Goal: Transaction & Acquisition: Purchase product/service

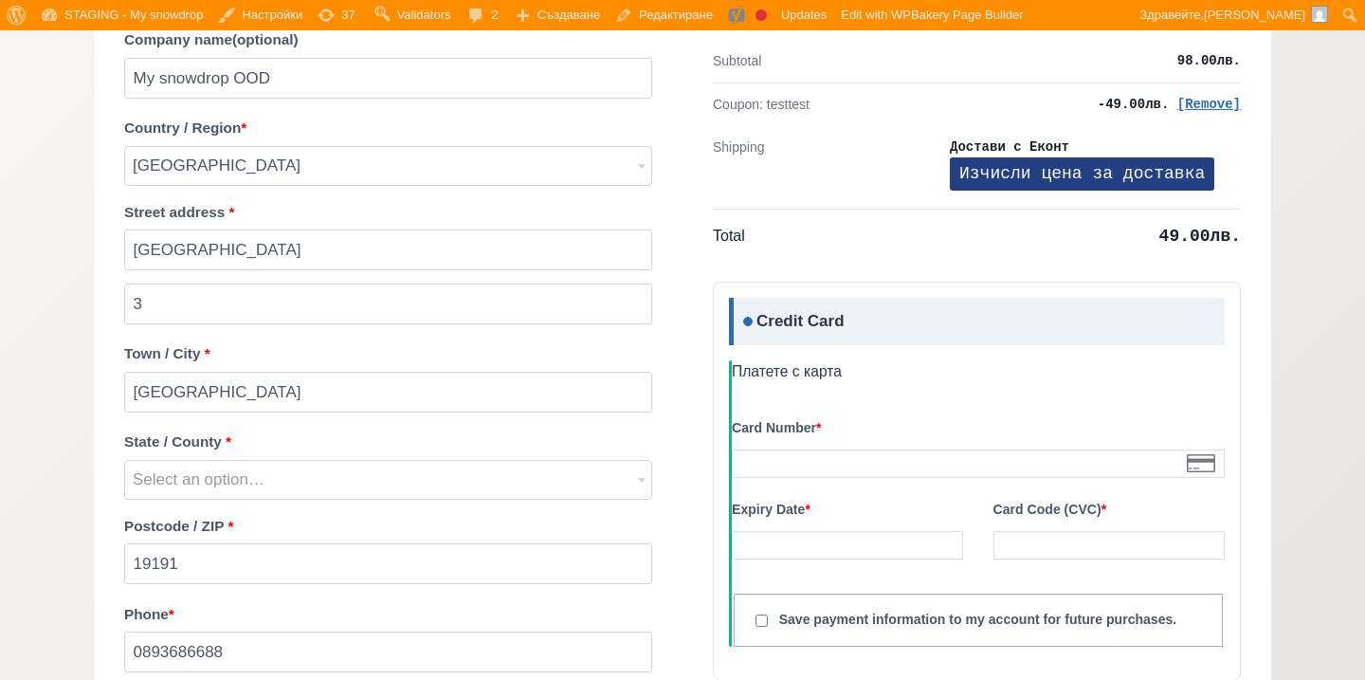
scroll to position [1659, 0]
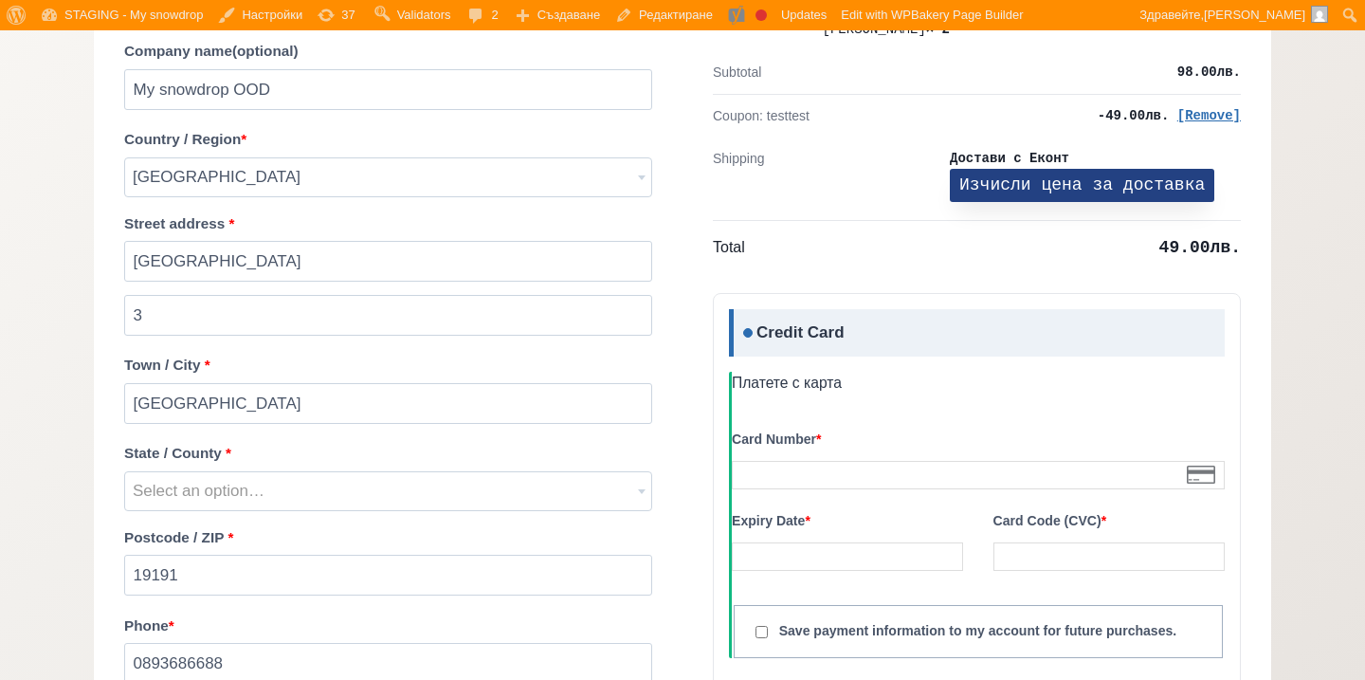
click at [1105, 174] on button "Изчисли цена за доставка" at bounding box center [1082, 185] width 265 height 33
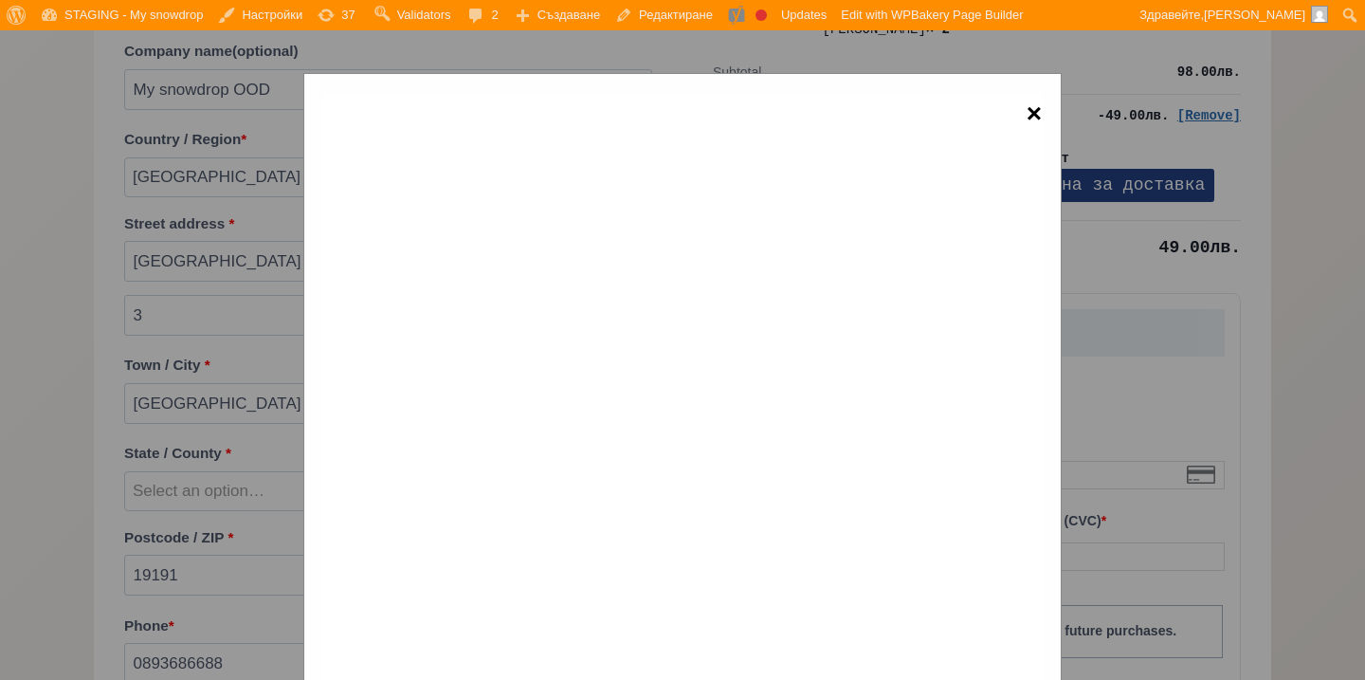
click at [1027, 110] on span "×" at bounding box center [1034, 114] width 15 height 43
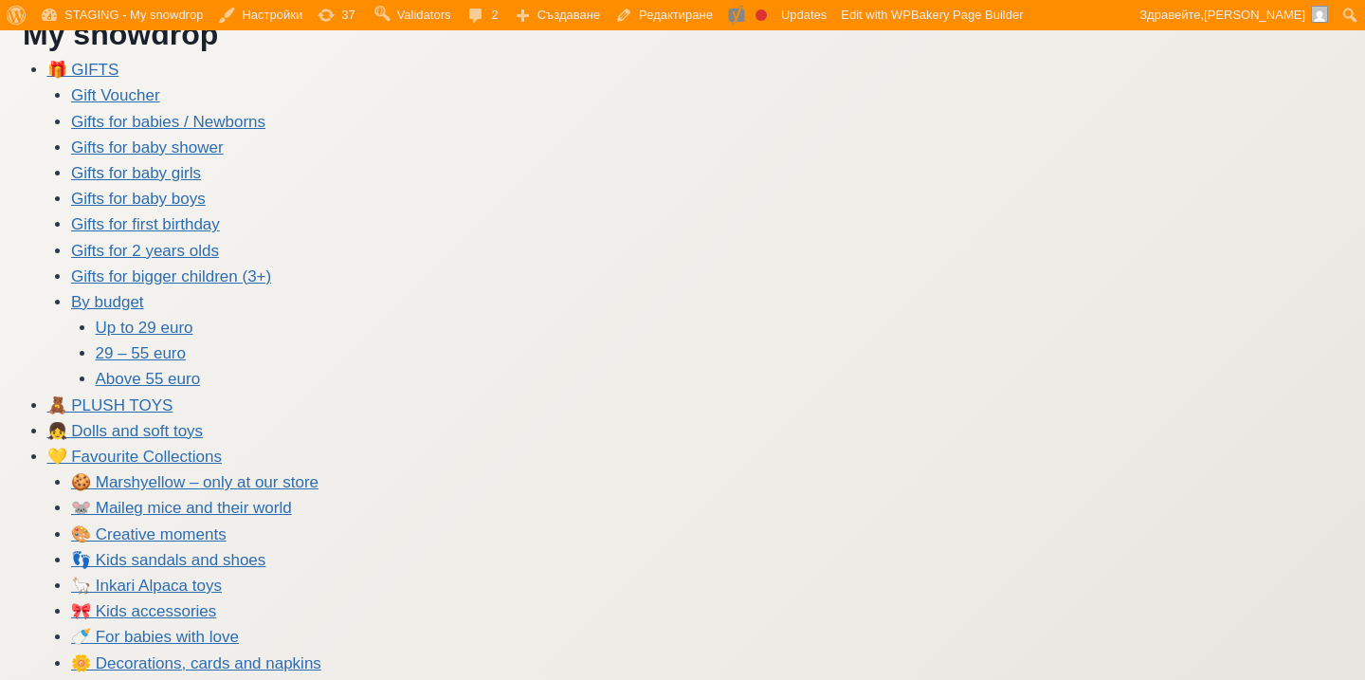
scroll to position [0, 0]
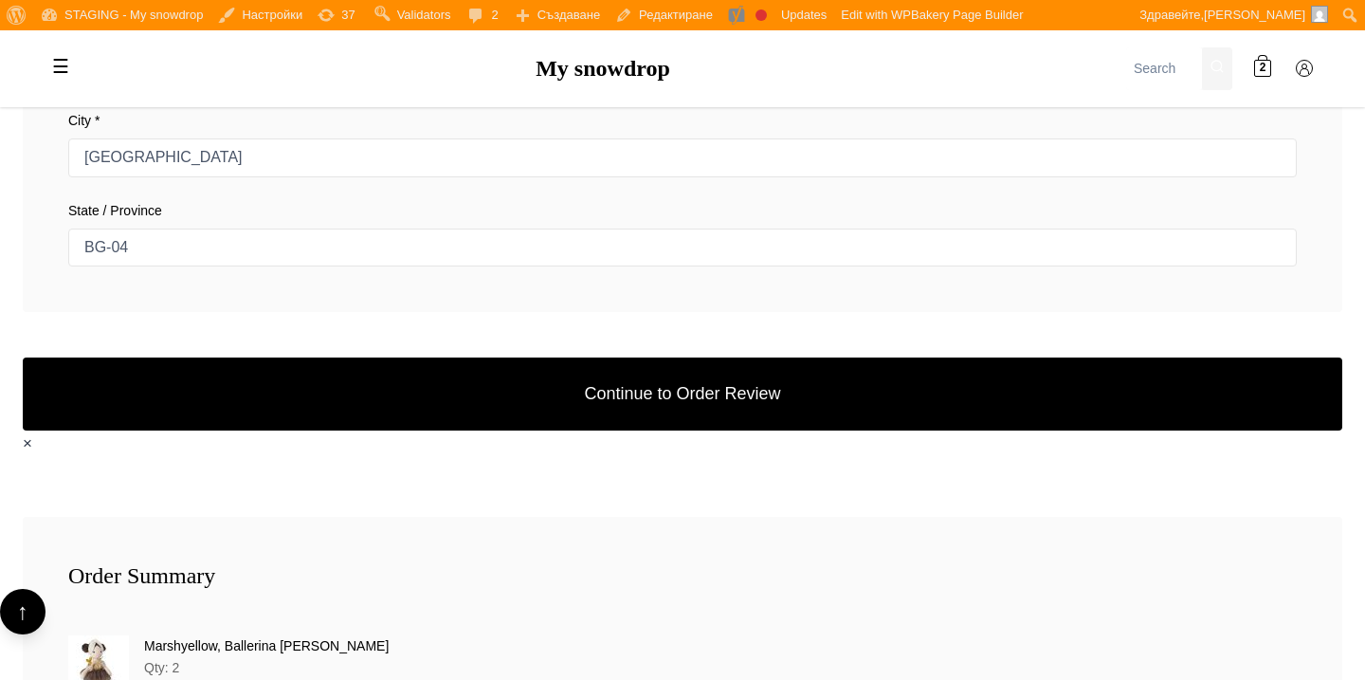
scroll to position [1107, 0]
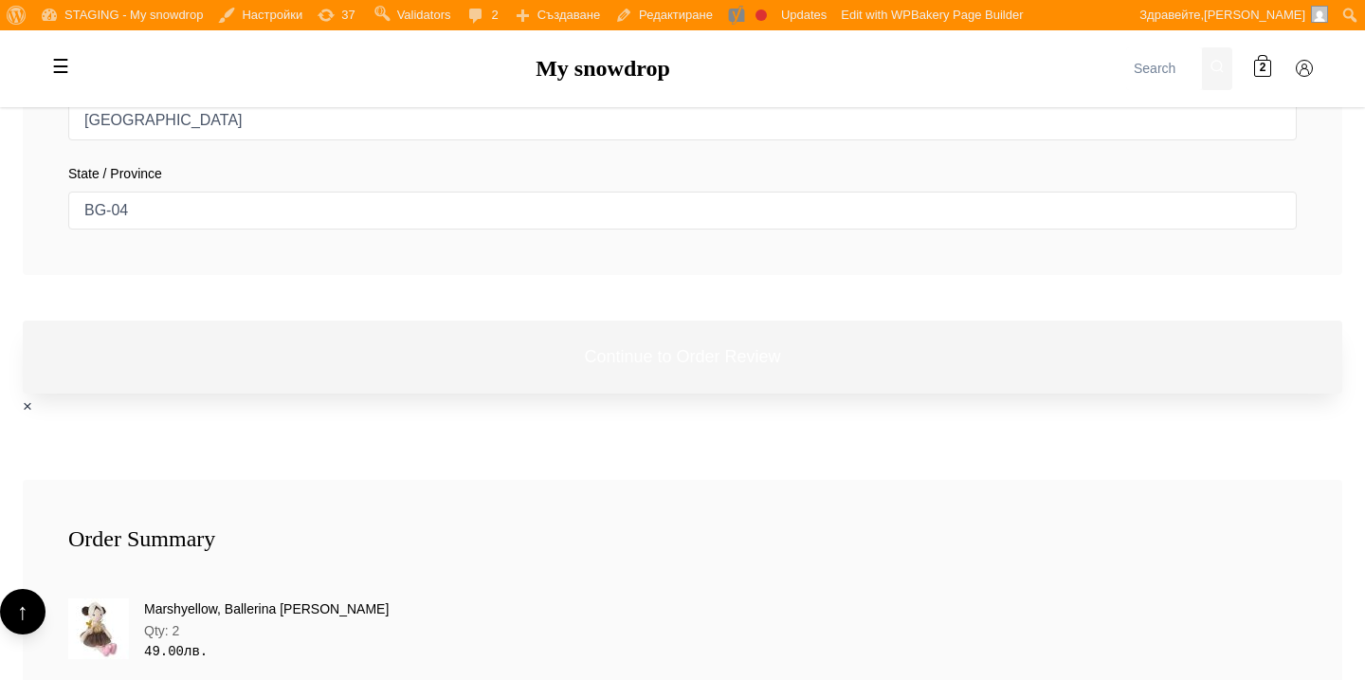
click at [677, 368] on button "Continue to Order Review" at bounding box center [683, 357] width 1320 height 73
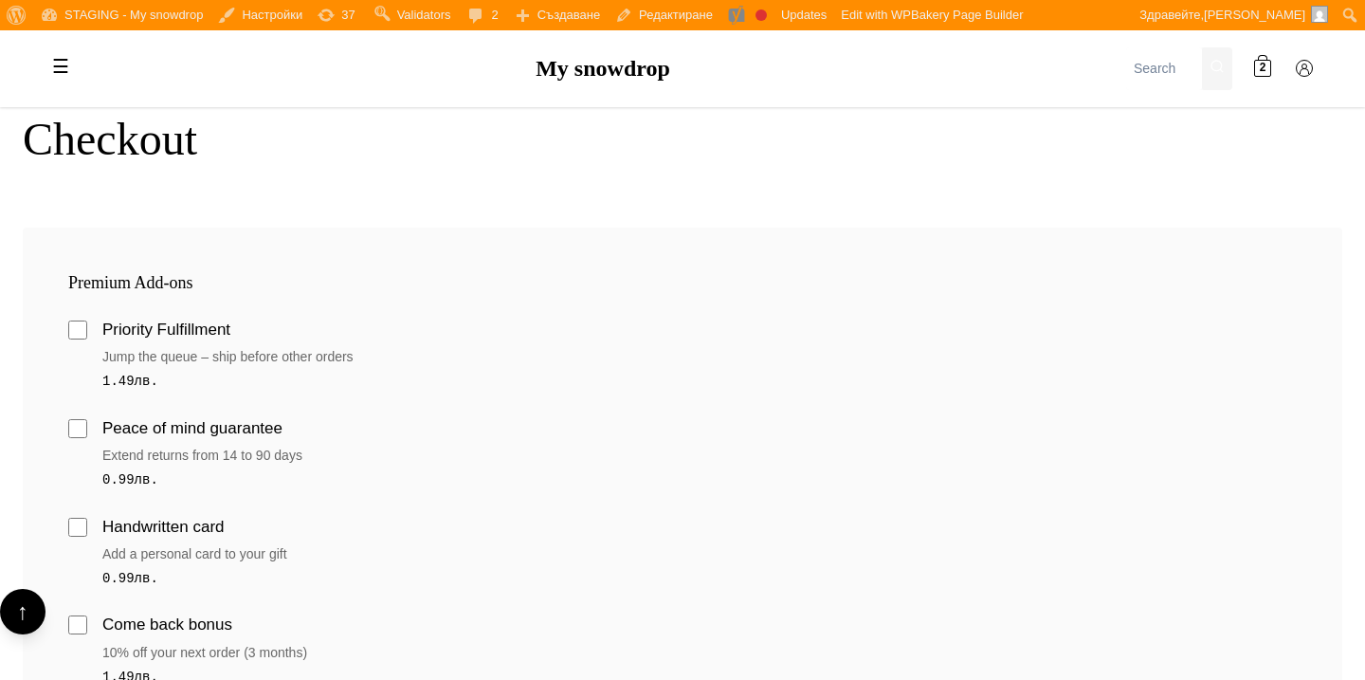
scroll to position [608, 0]
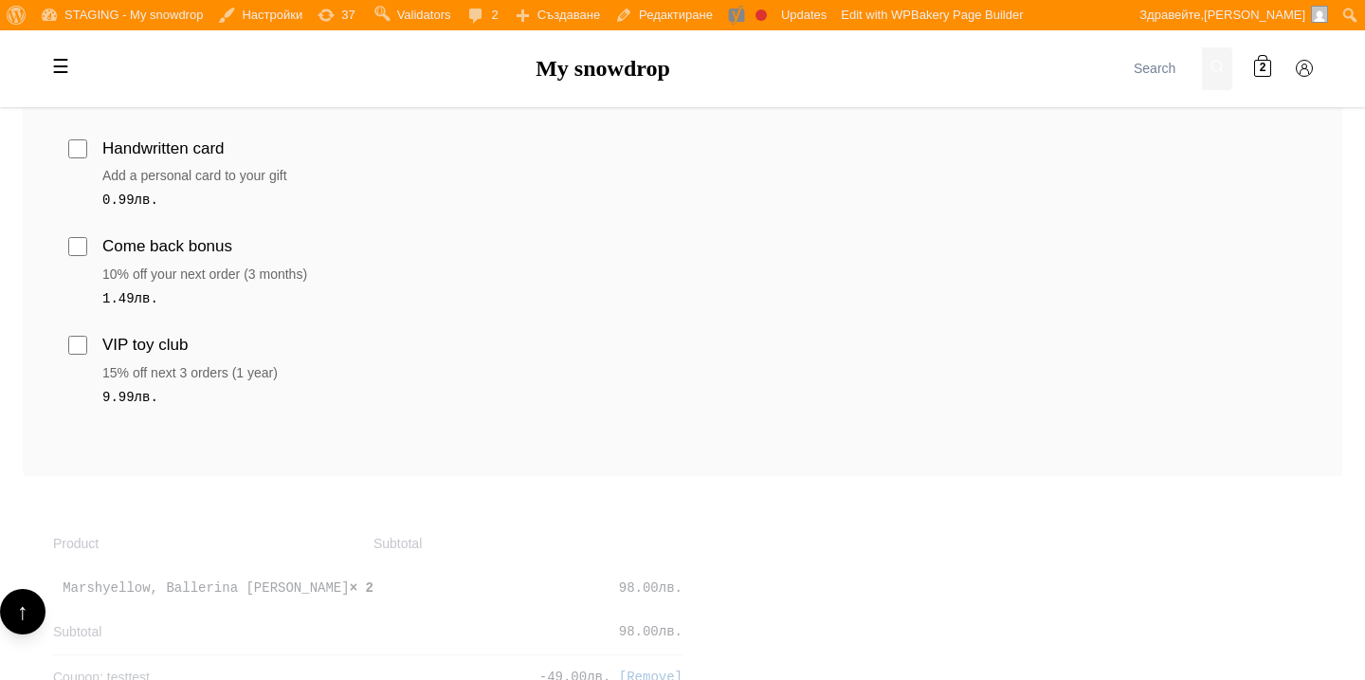
click at [677, 366] on div "15% off next 3 orders (1 year)" at bounding box center [699, 372] width 1195 height 21
click at [73, 347] on input "VIP toy club" at bounding box center [77, 345] width 19 height 19
checkbox input "true"
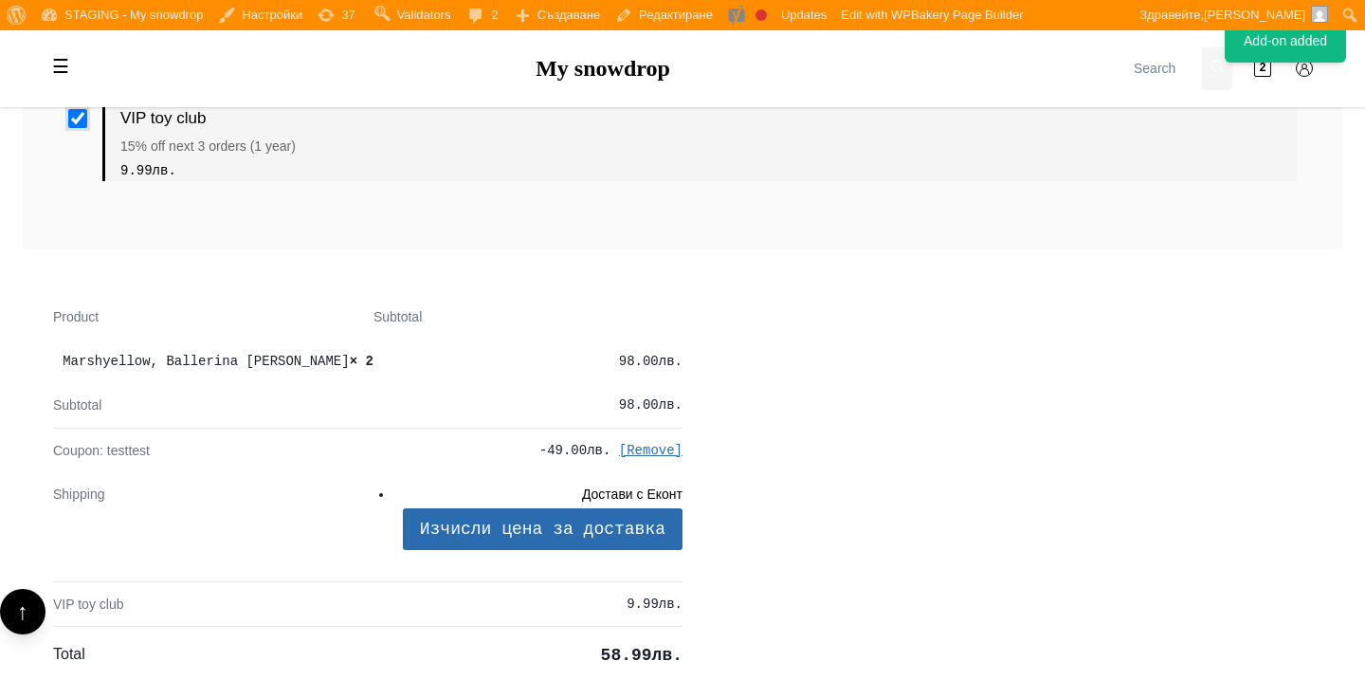
scroll to position [843, 0]
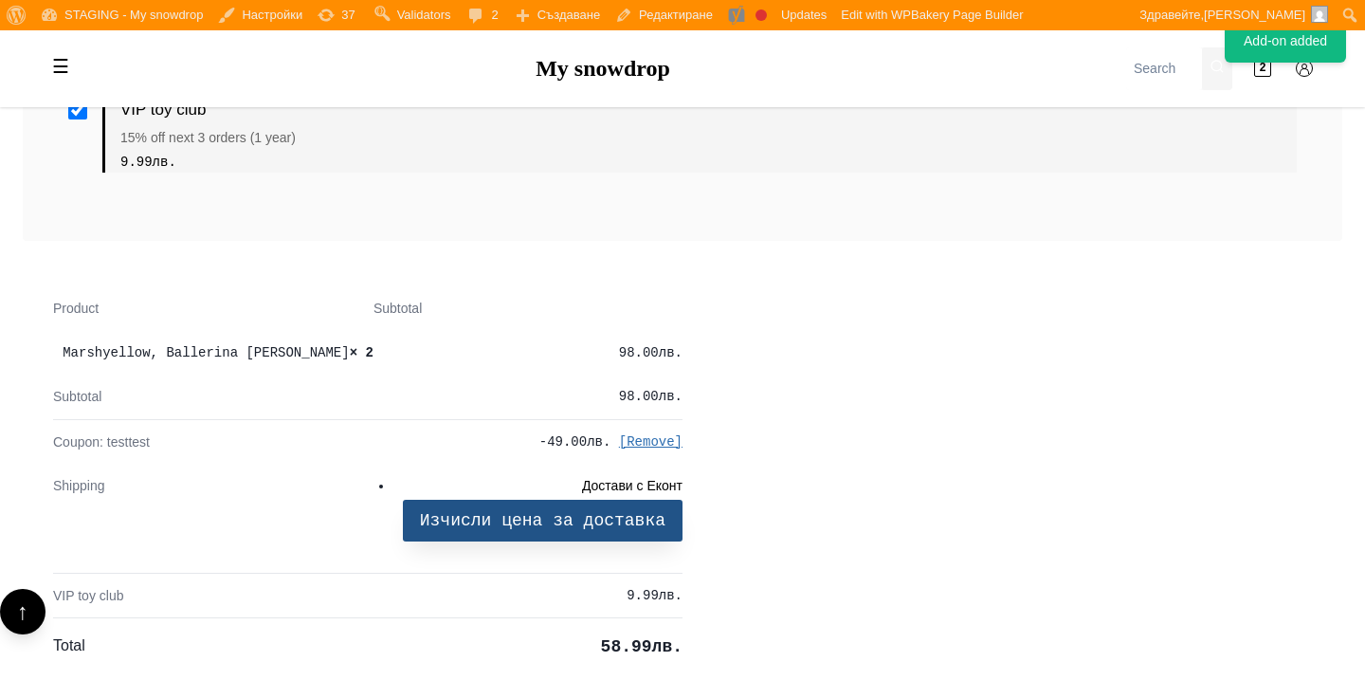
click at [423, 500] on button "Изчисли цена за доставка" at bounding box center [543, 520] width 280 height 41
click at [425, 500] on button "Изчисли цена за доставка" at bounding box center [543, 520] width 280 height 41
click at [495, 500] on button "Изчисли цена за доставка" at bounding box center [543, 520] width 280 height 41
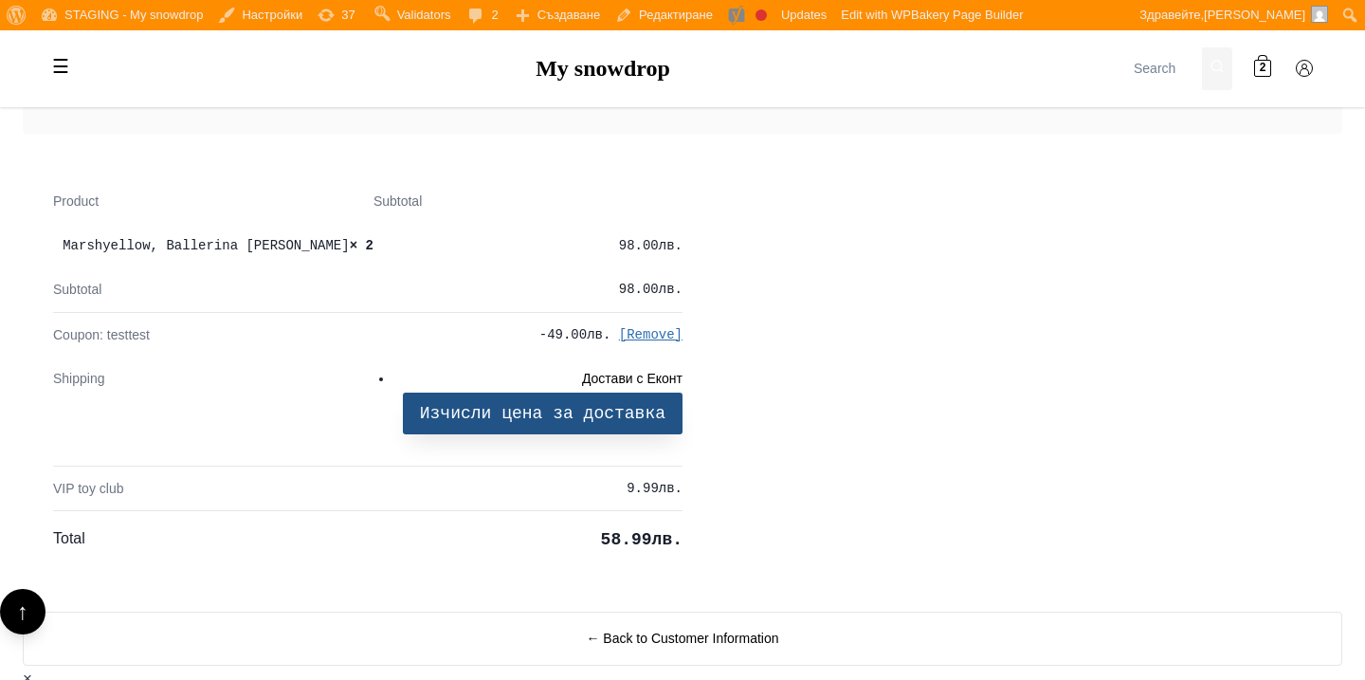
scroll to position [922, 0]
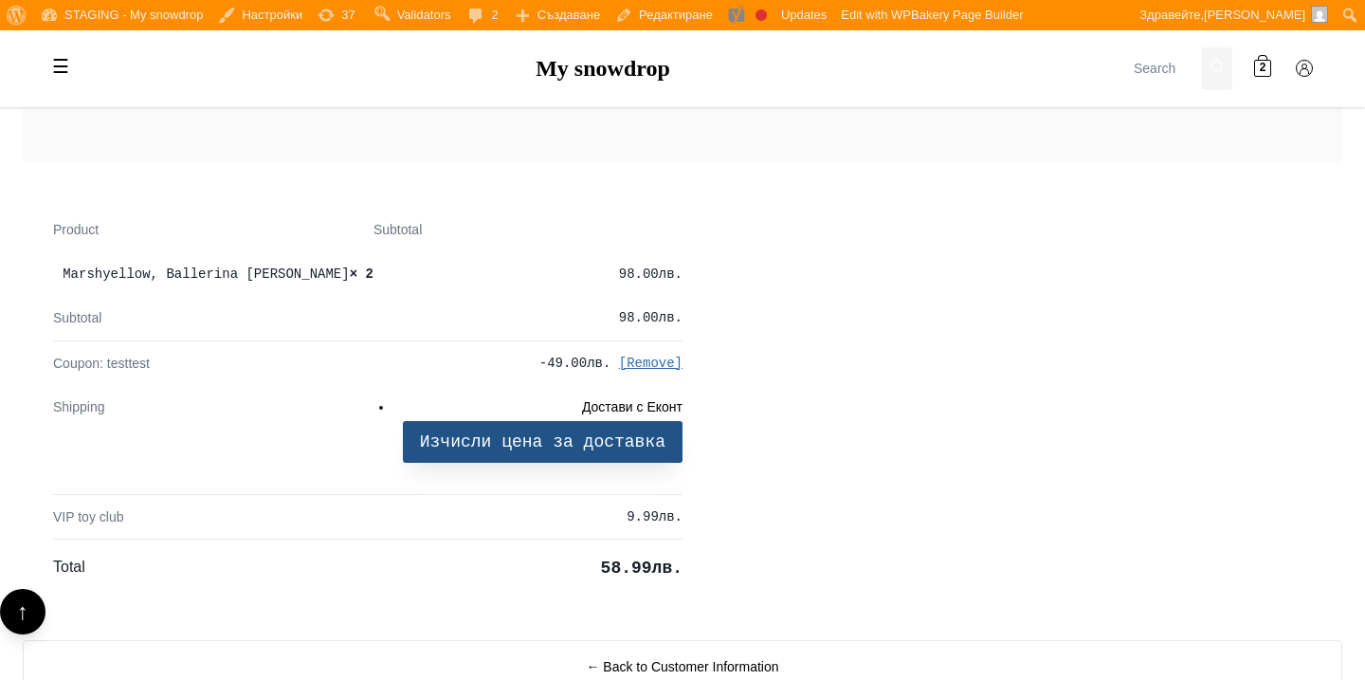
click at [525, 421] on button "Изчисли цена за доставка" at bounding box center [543, 441] width 280 height 41
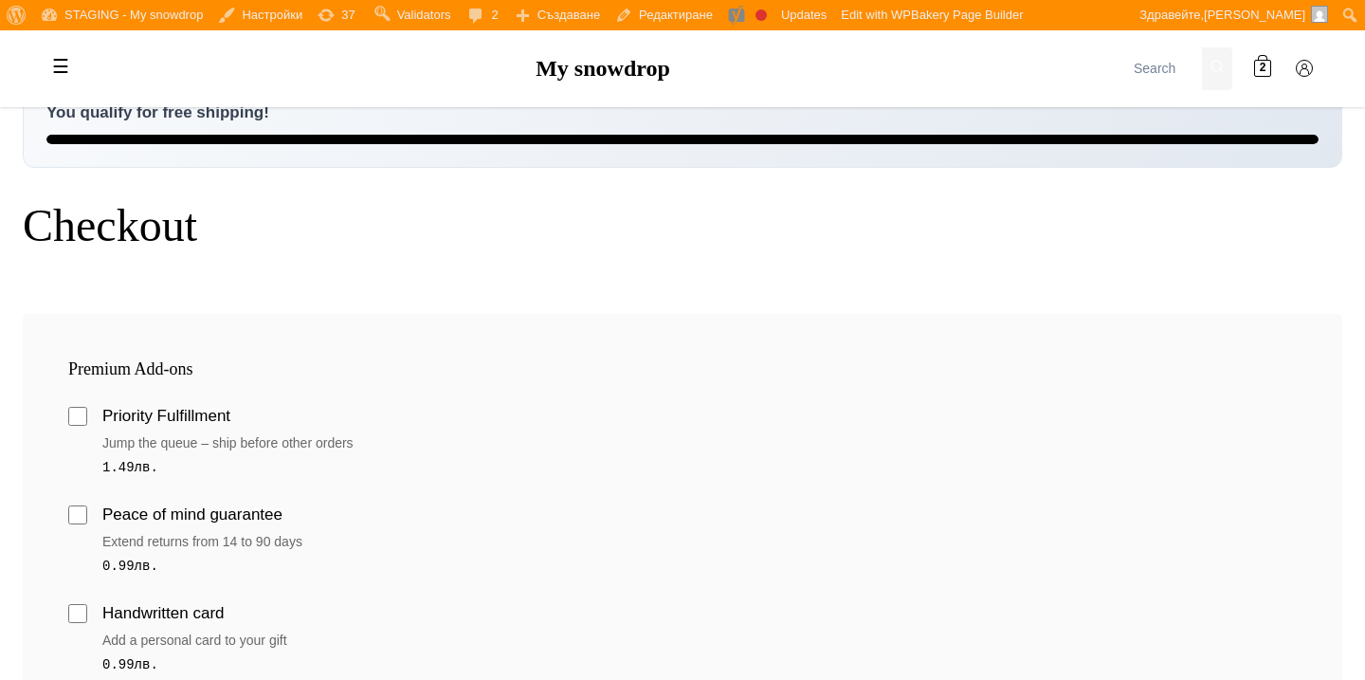
scroll to position [0, 0]
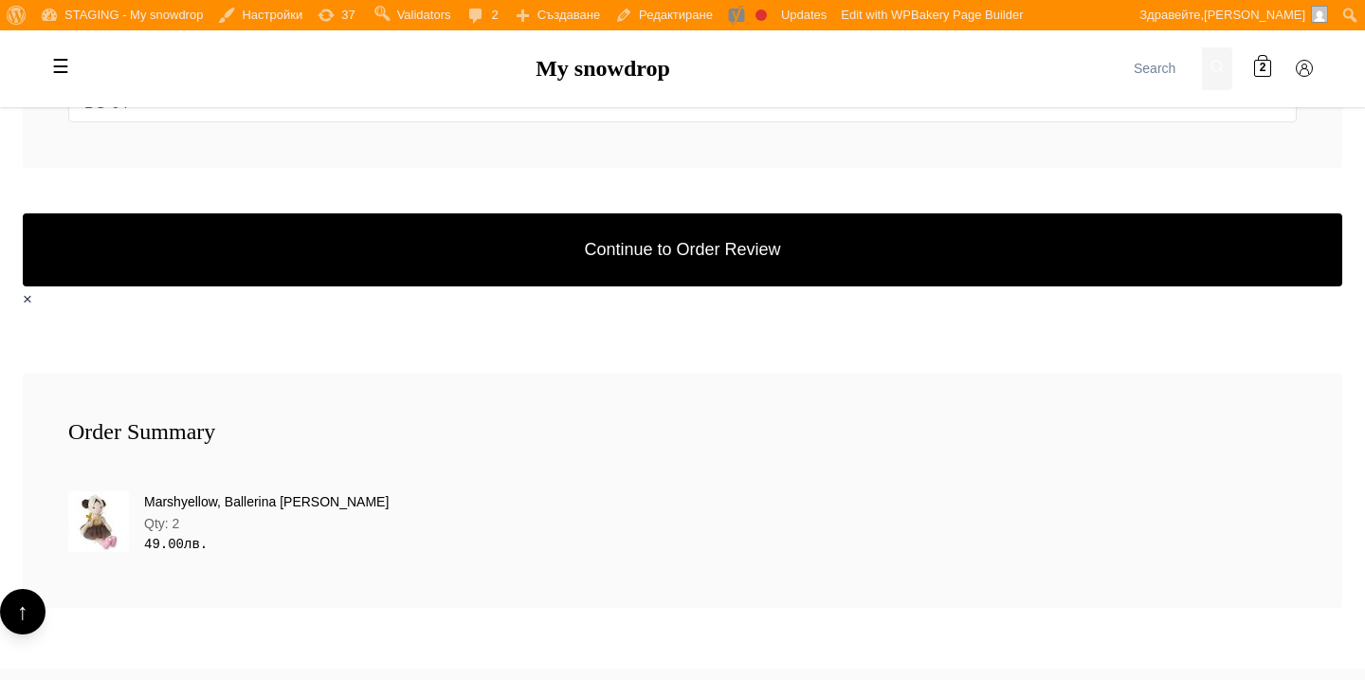
scroll to position [1146, 0]
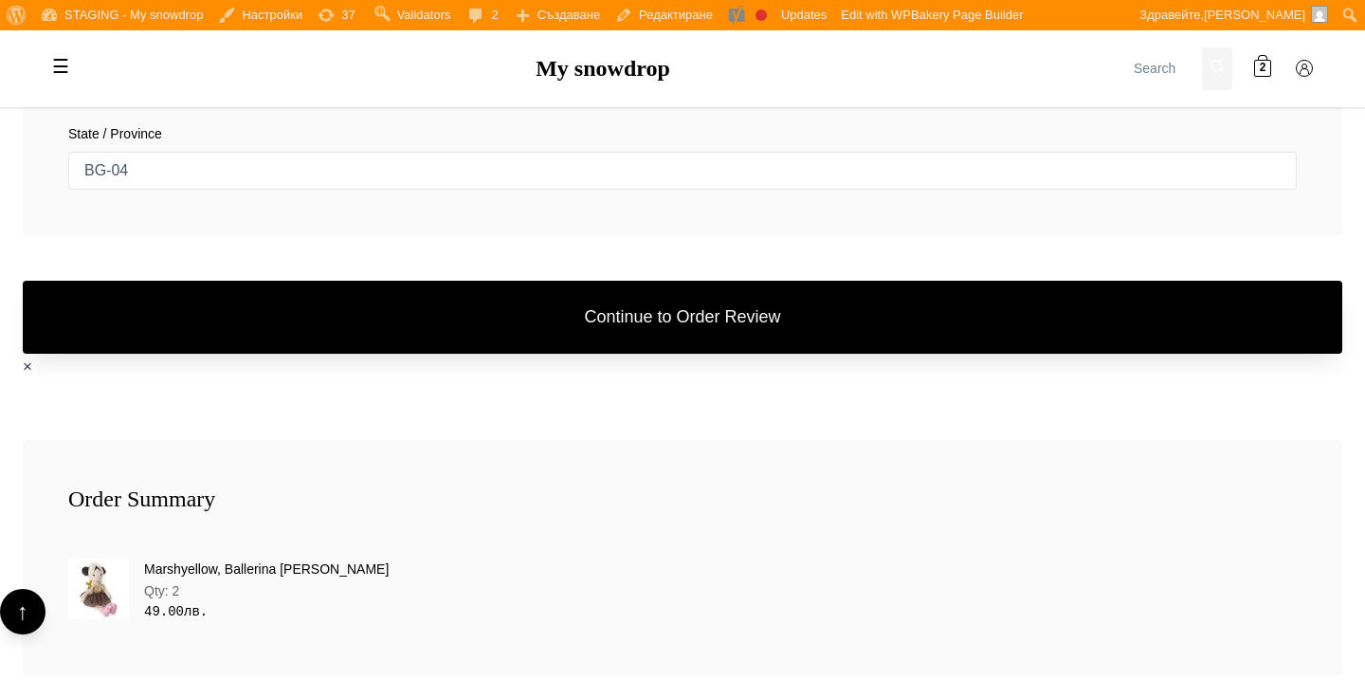
click at [702, 316] on button "Continue to Order Review" at bounding box center [683, 317] width 1320 height 73
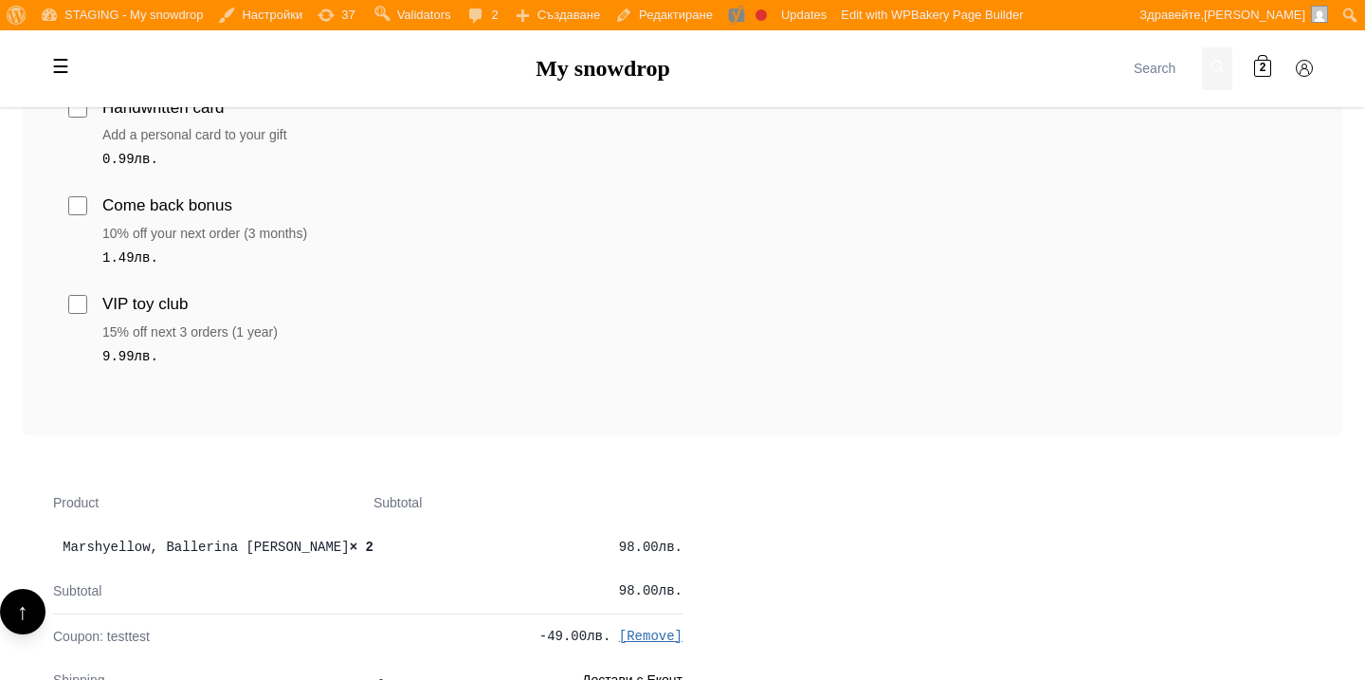
scroll to position [931, 0]
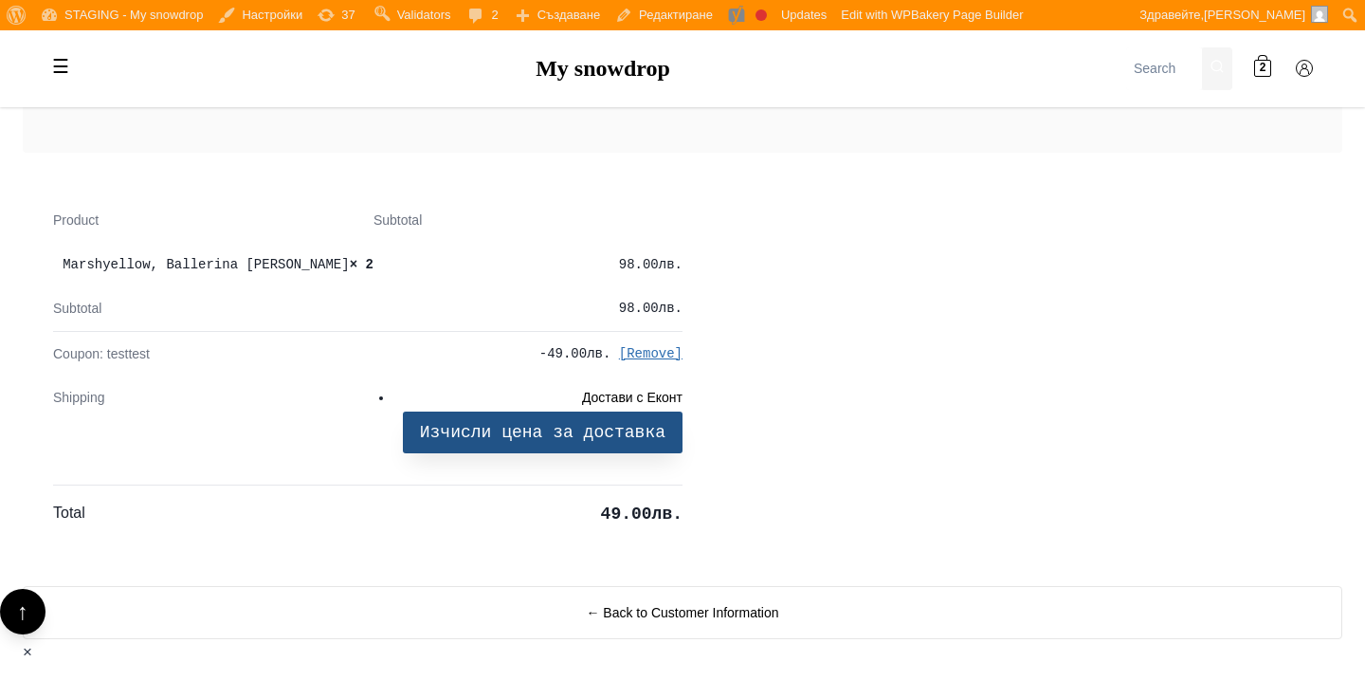
click at [651, 420] on button "Изчисли цена за доставка" at bounding box center [543, 432] width 280 height 41
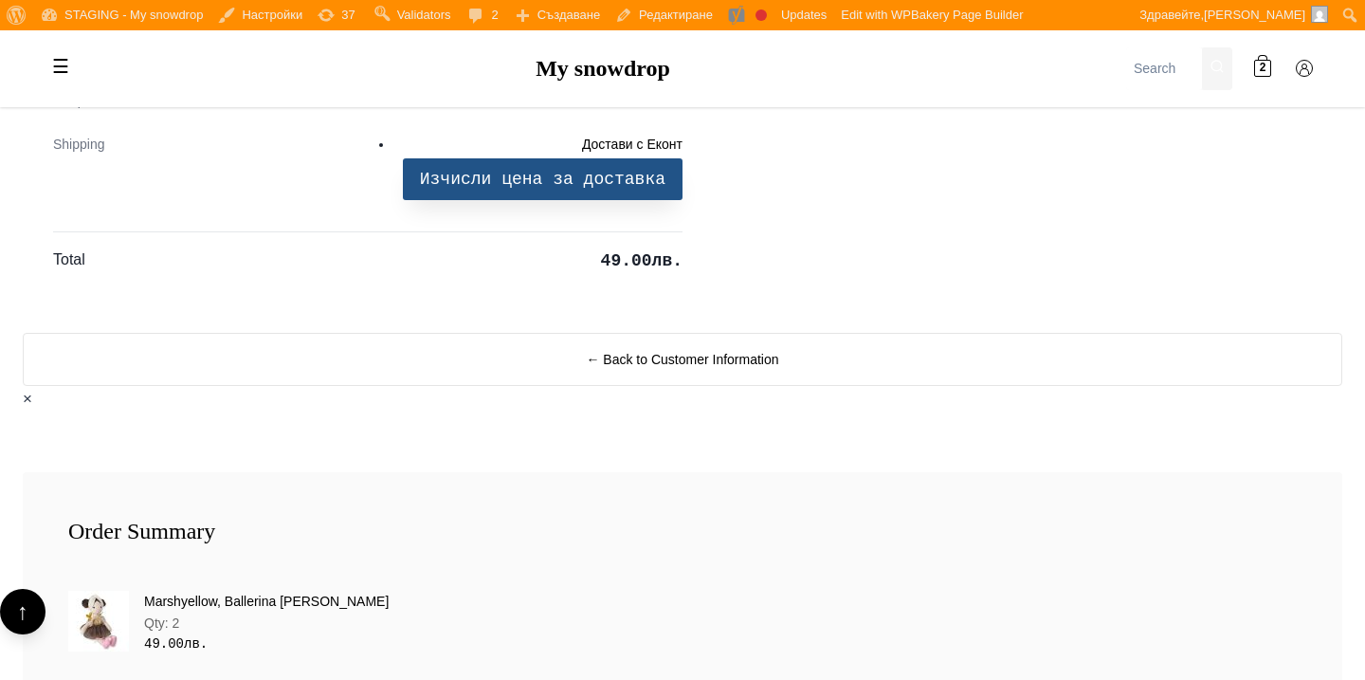
scroll to position [1037, 0]
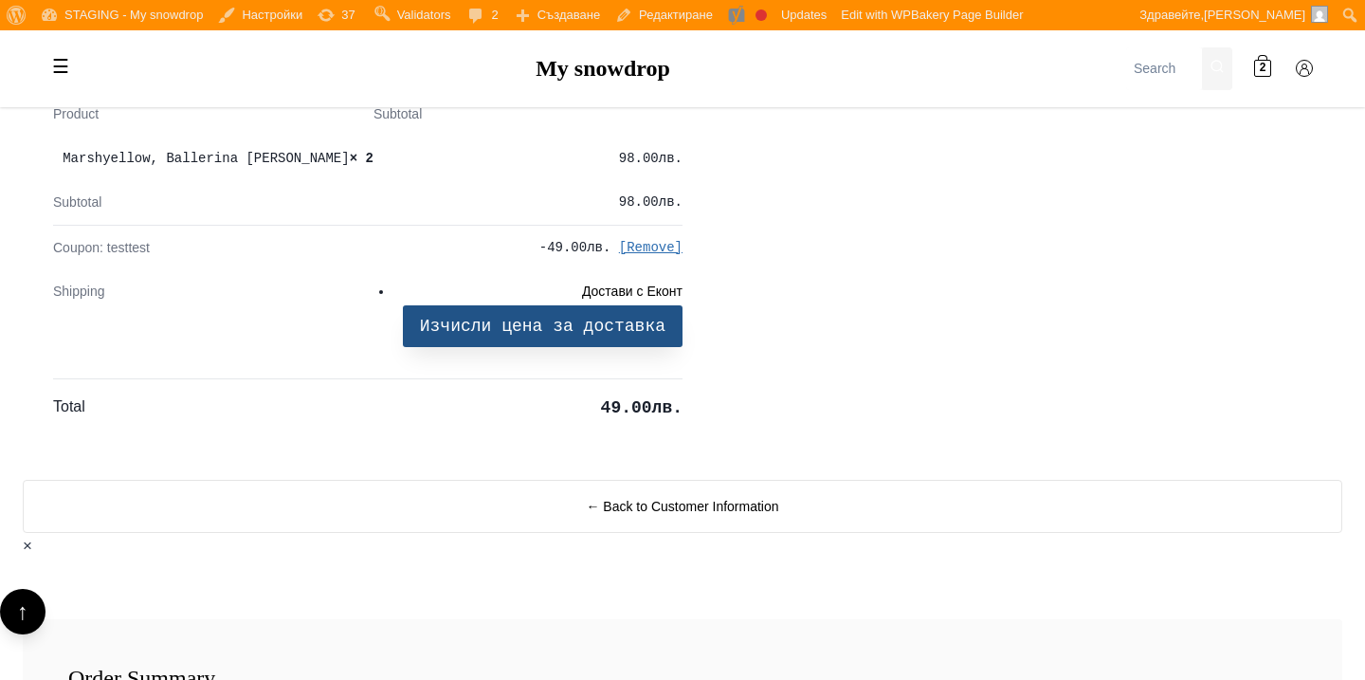
click at [650, 331] on button "Изчисли цена за доставка" at bounding box center [543, 325] width 280 height 41
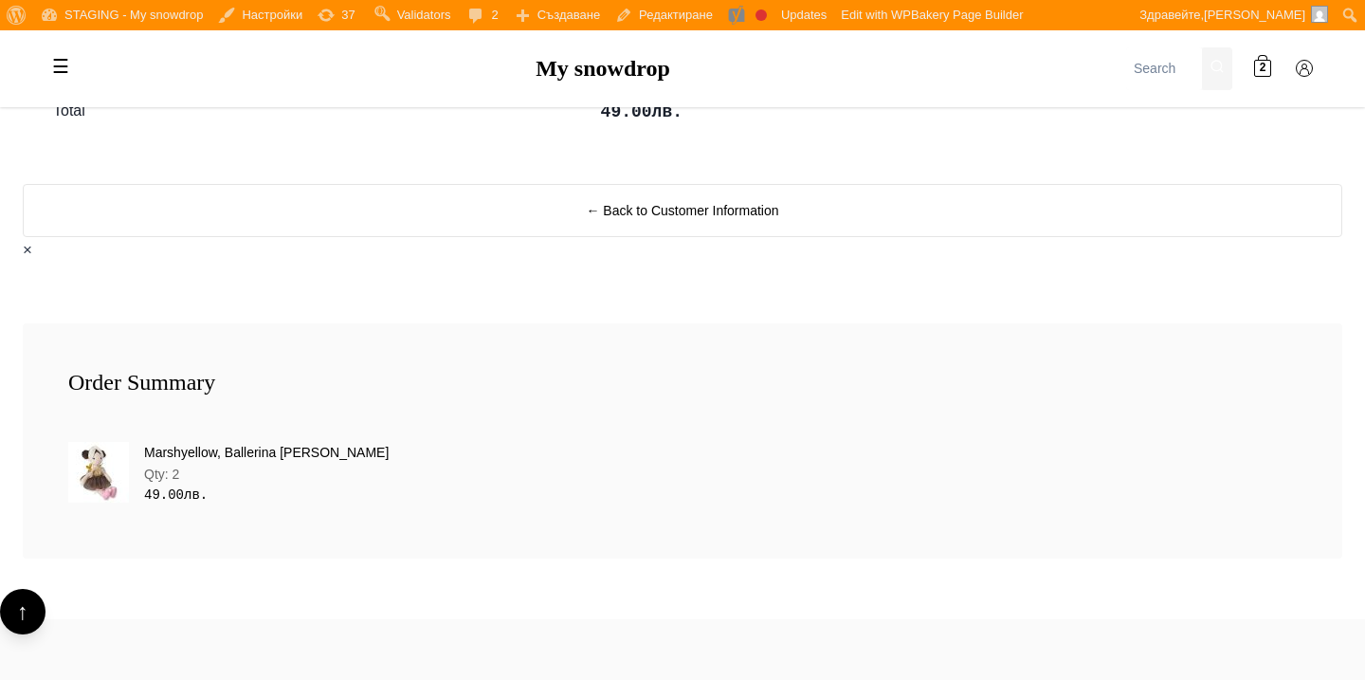
scroll to position [1331, 0]
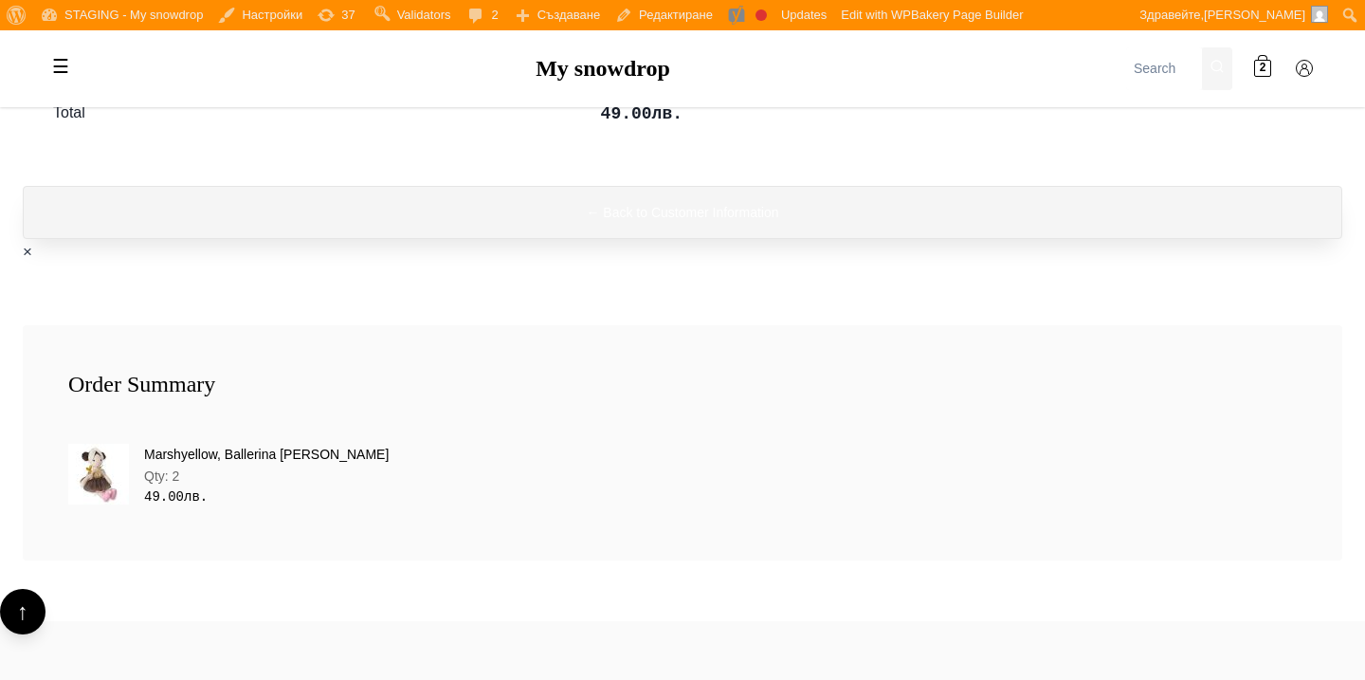
click at [580, 206] on button "← Back to Customer Information" at bounding box center [683, 212] width 1320 height 53
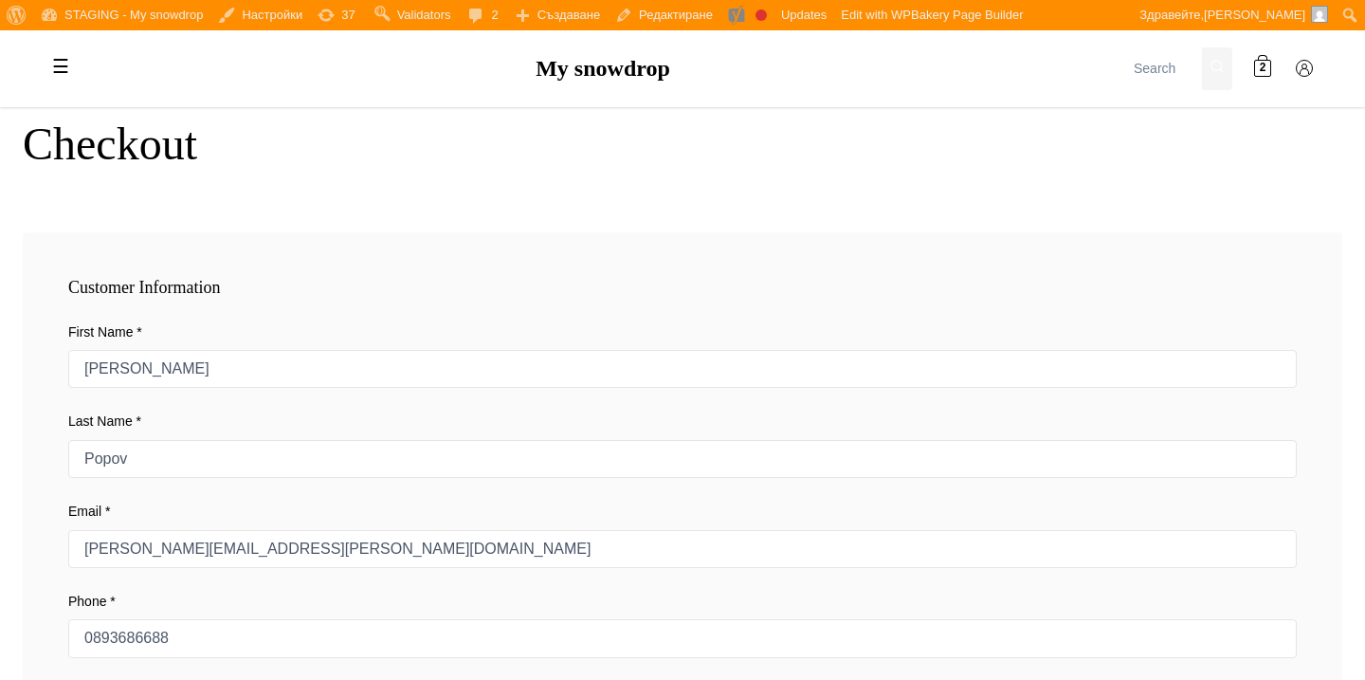
scroll to position [0, 0]
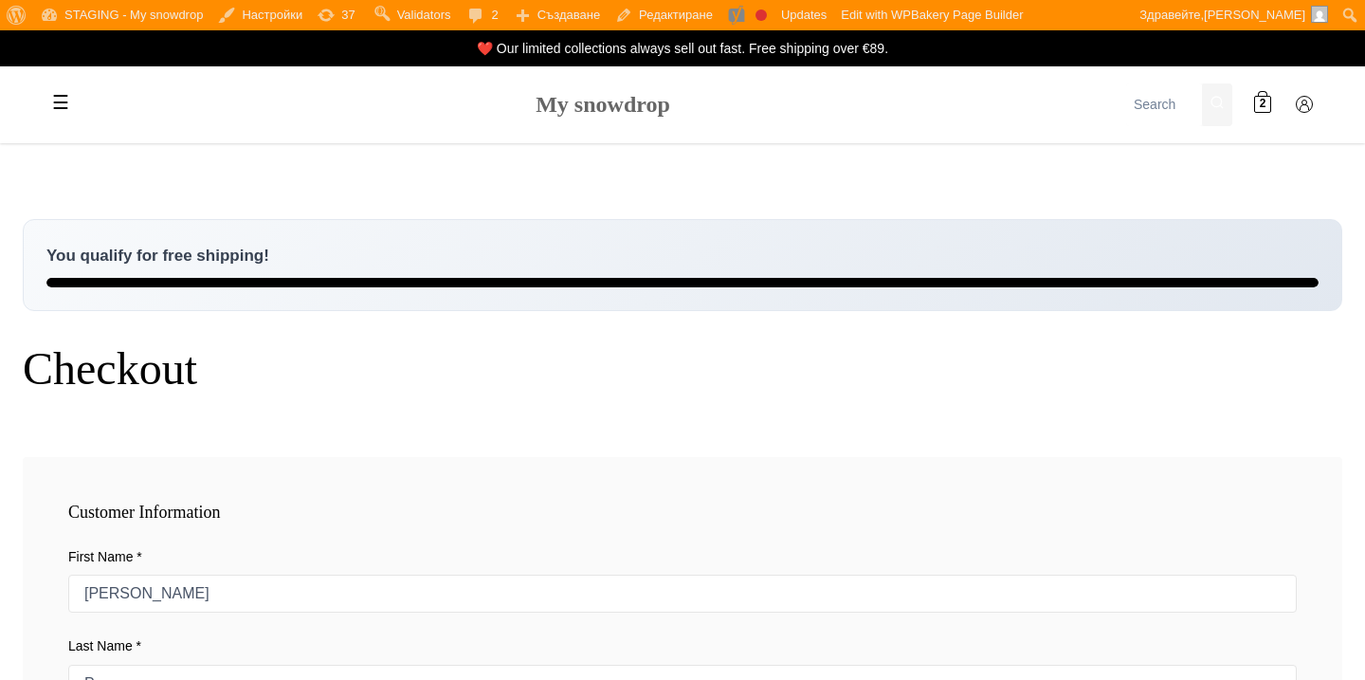
click at [658, 112] on link "My snowdrop" at bounding box center [603, 104] width 135 height 25
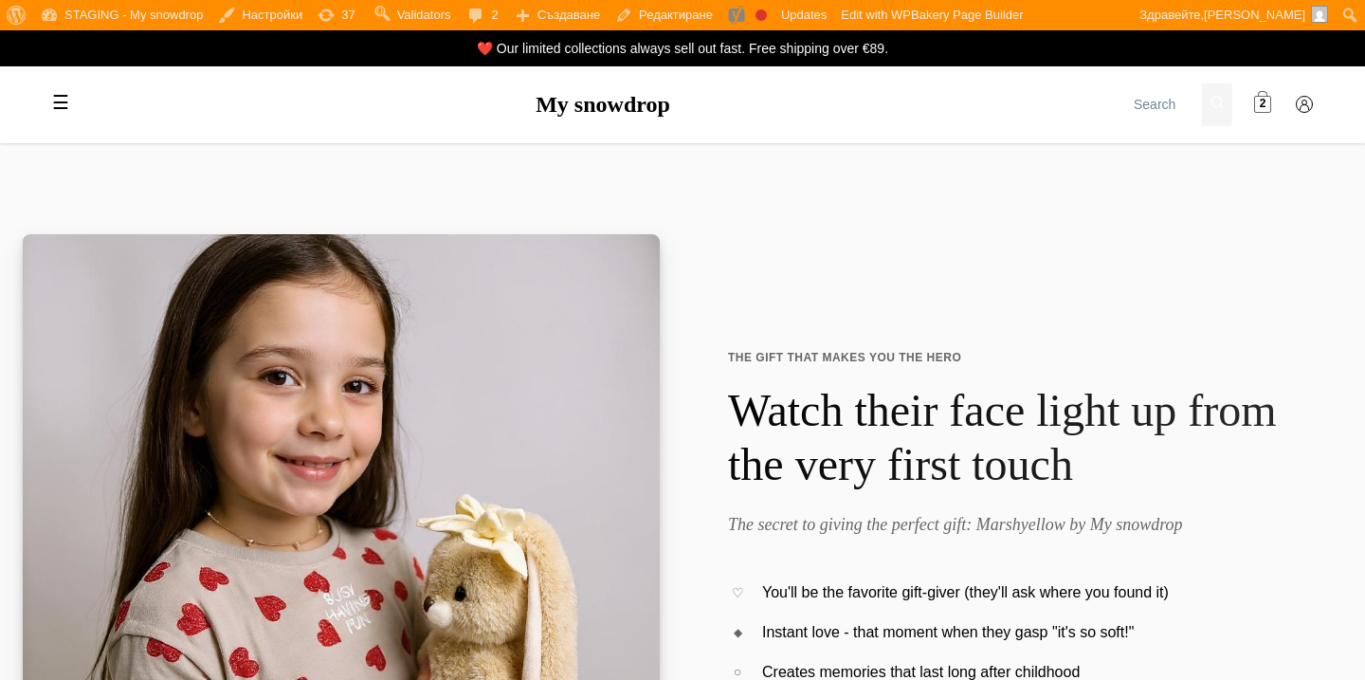
click at [1261, 100] on span "2" at bounding box center [1263, 105] width 7 height 18
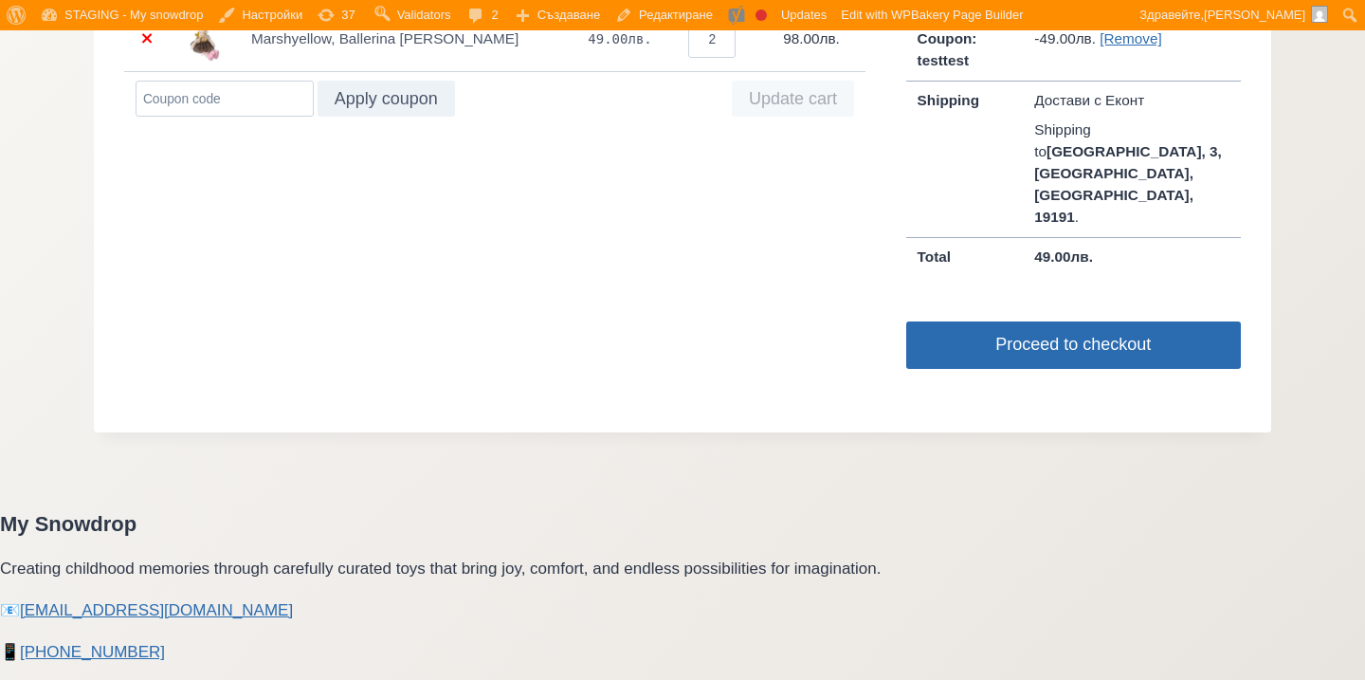
scroll to position [1578, 0]
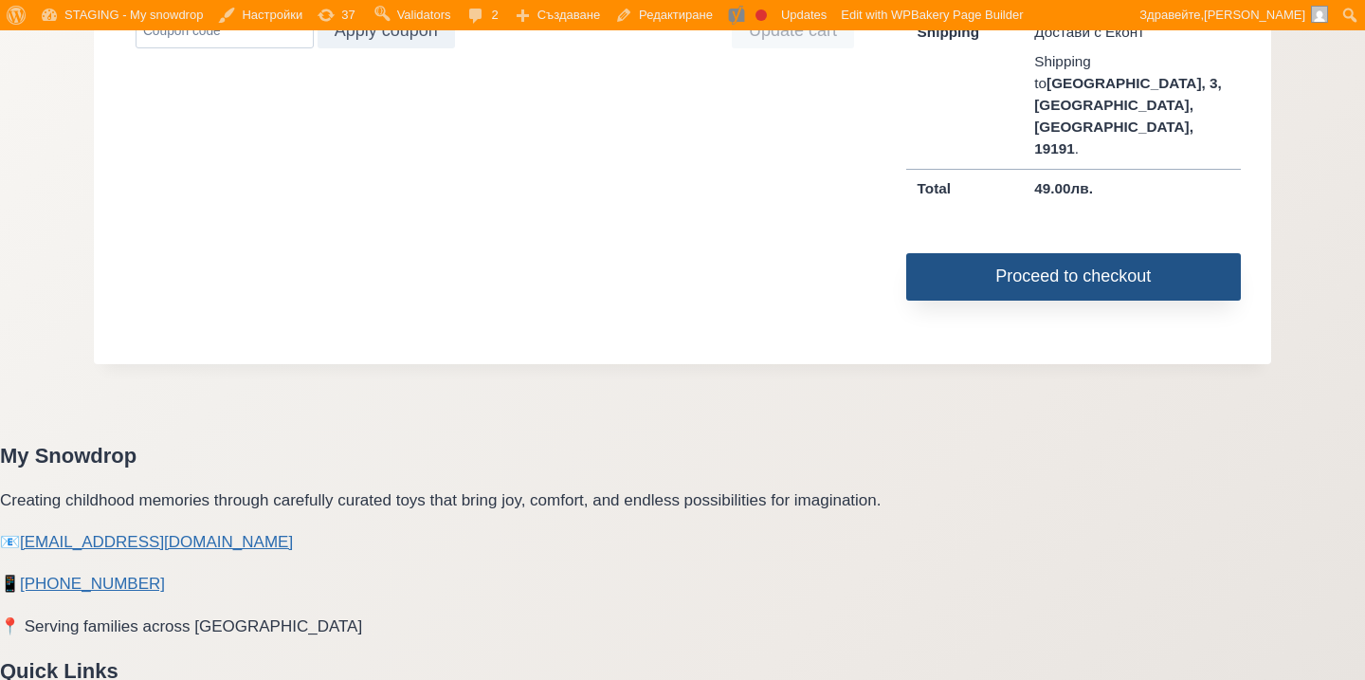
click at [932, 253] on link "Proceed to checkout" at bounding box center [1074, 276] width 335 height 47
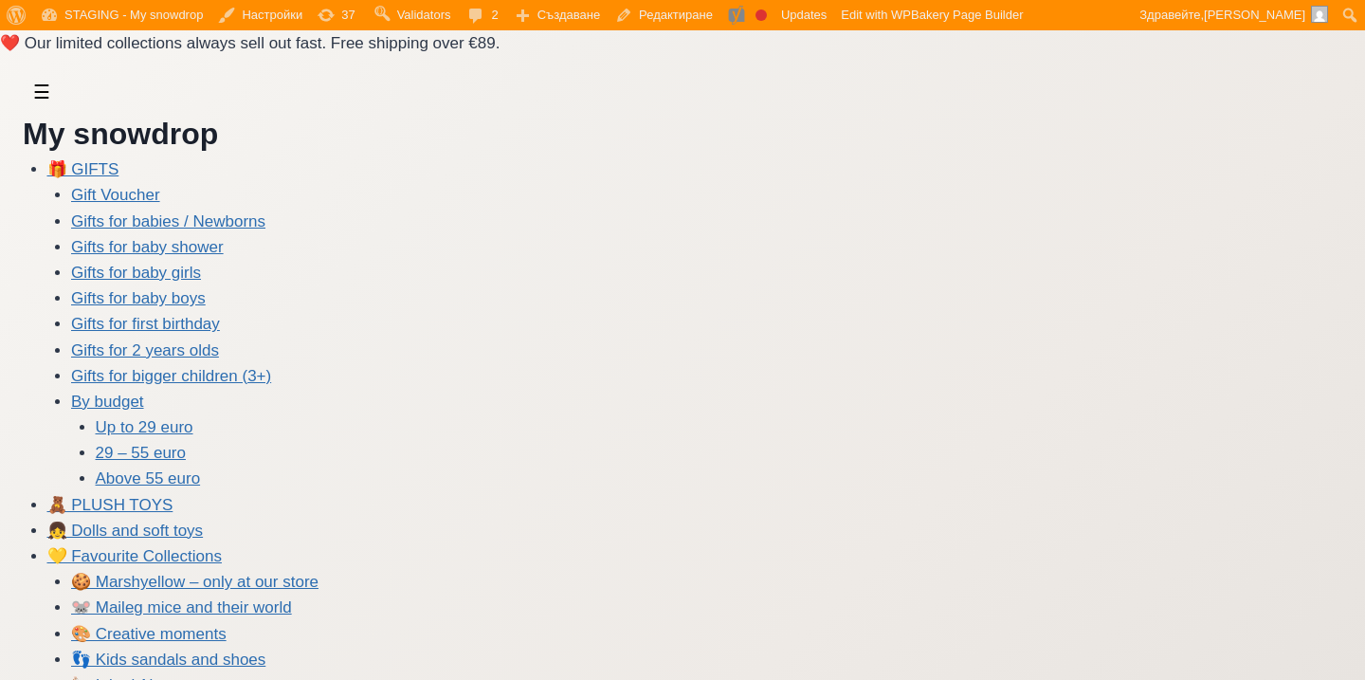
select select "BG-04"
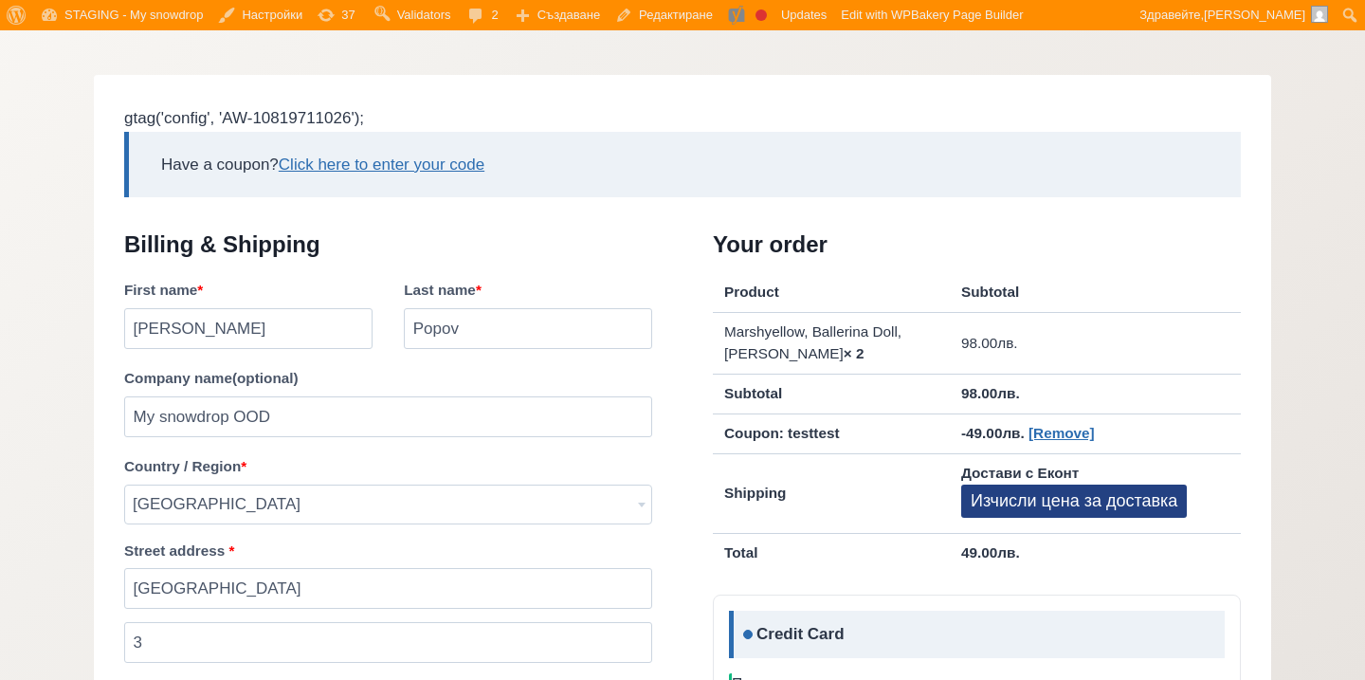
scroll to position [1337, 0]
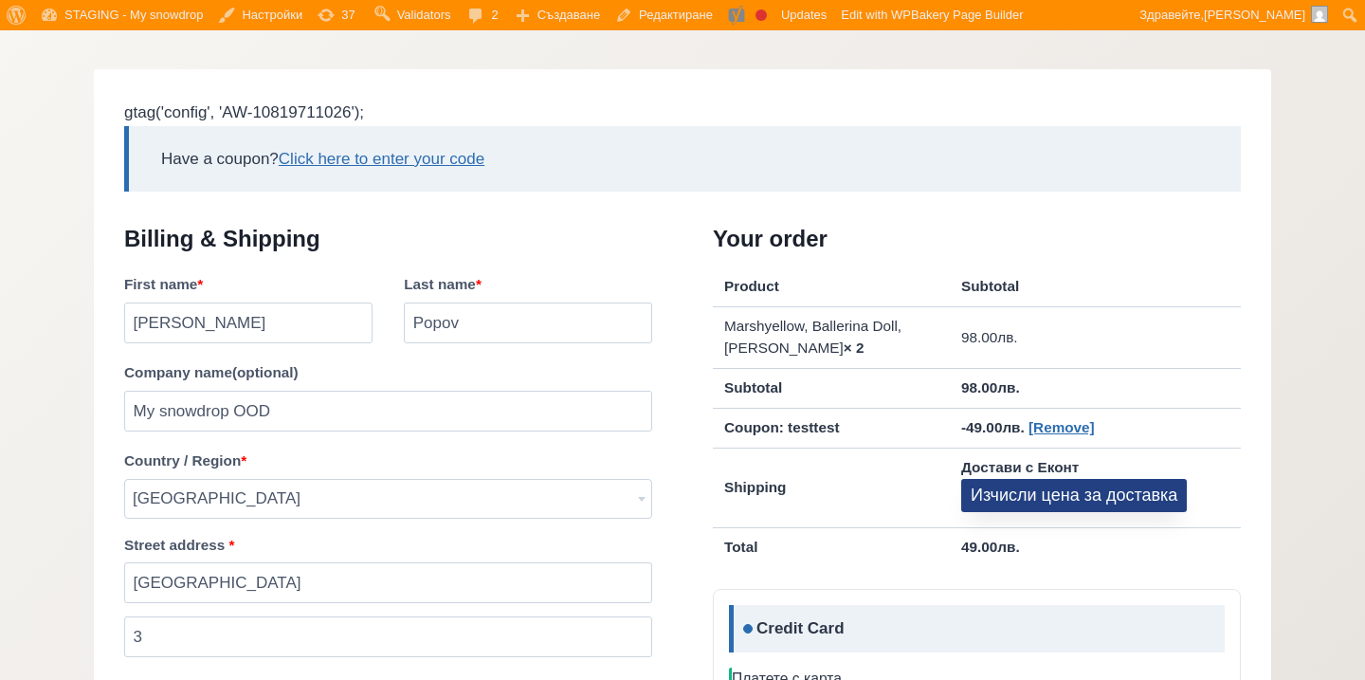
click at [1038, 502] on button "Изчисли цена за доставка" at bounding box center [1075, 495] width 226 height 33
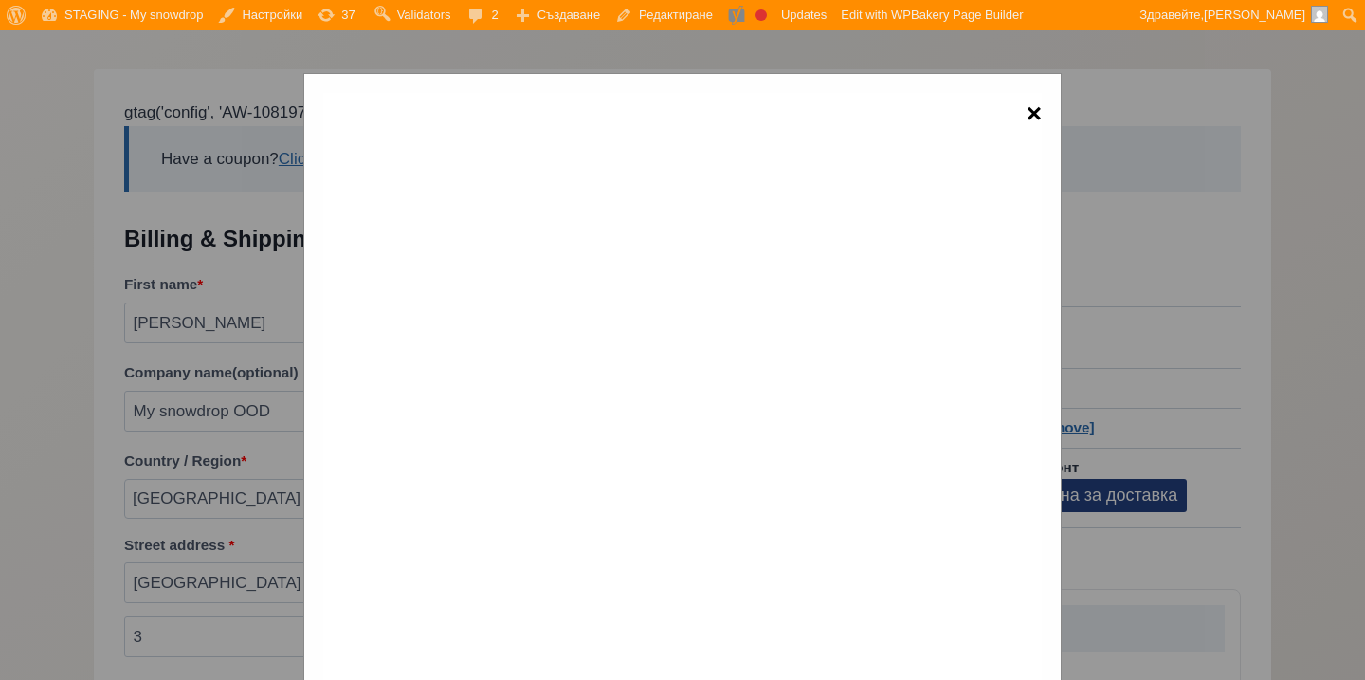
click at [1038, 117] on span "×" at bounding box center [1034, 114] width 15 height 43
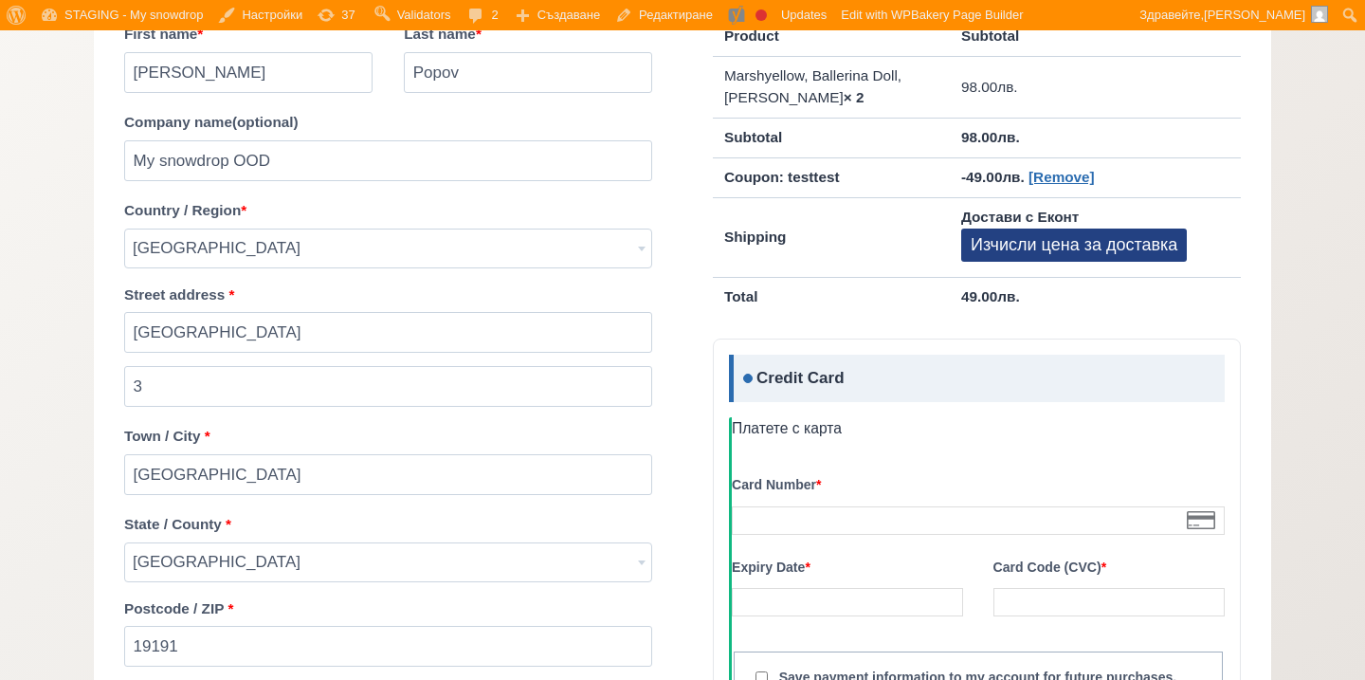
scroll to position [1554, 0]
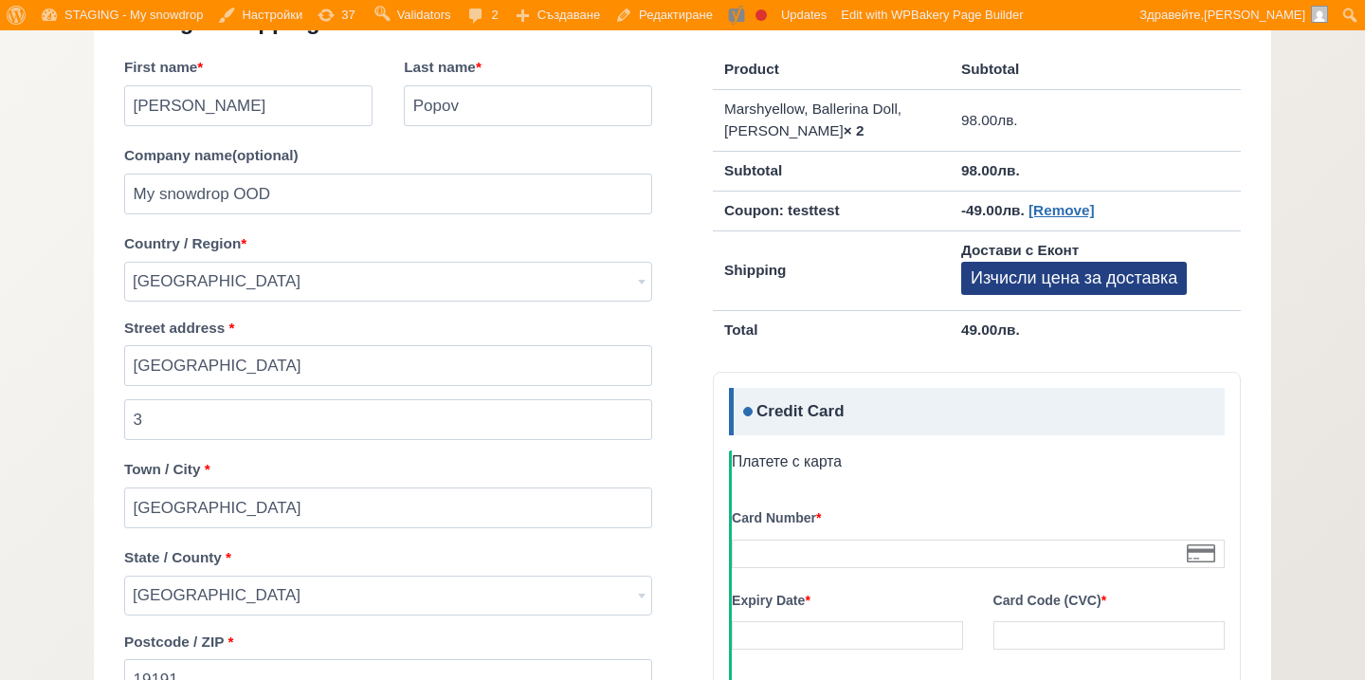
click at [629, 288] on span "Bulgaria" at bounding box center [388, 282] width 526 height 38
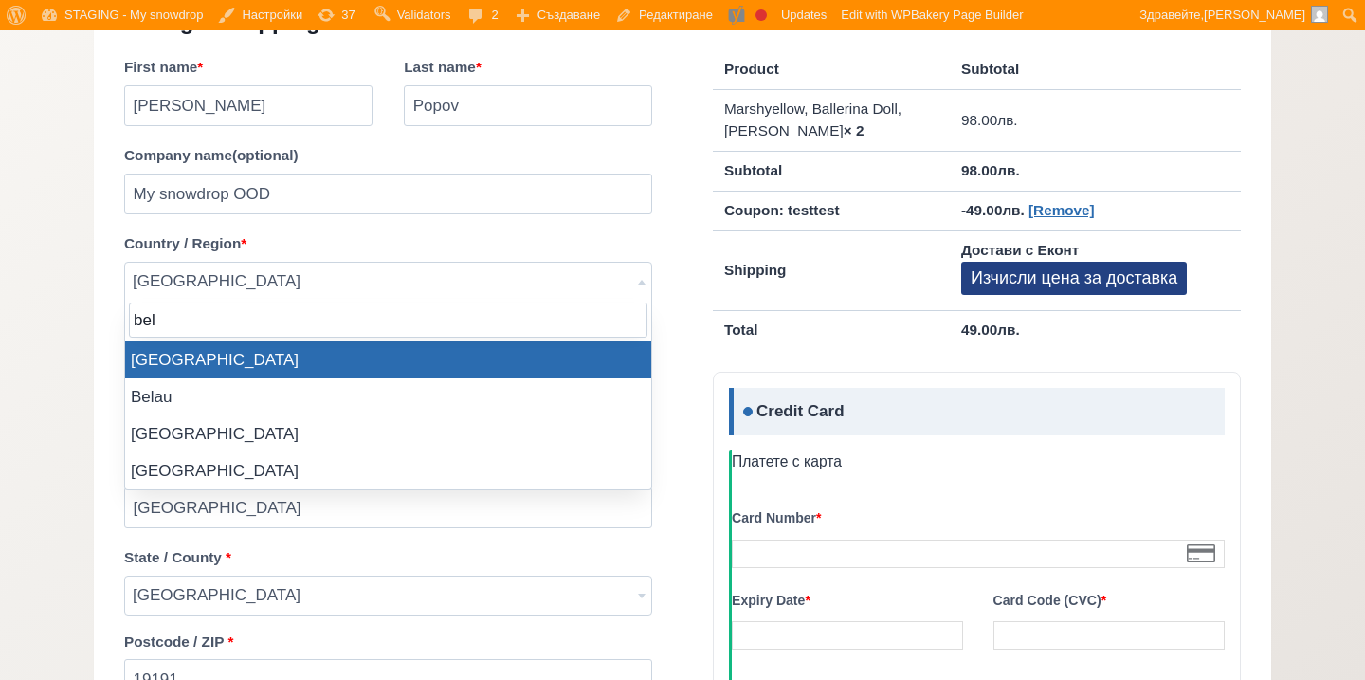
scroll to position [0, 0]
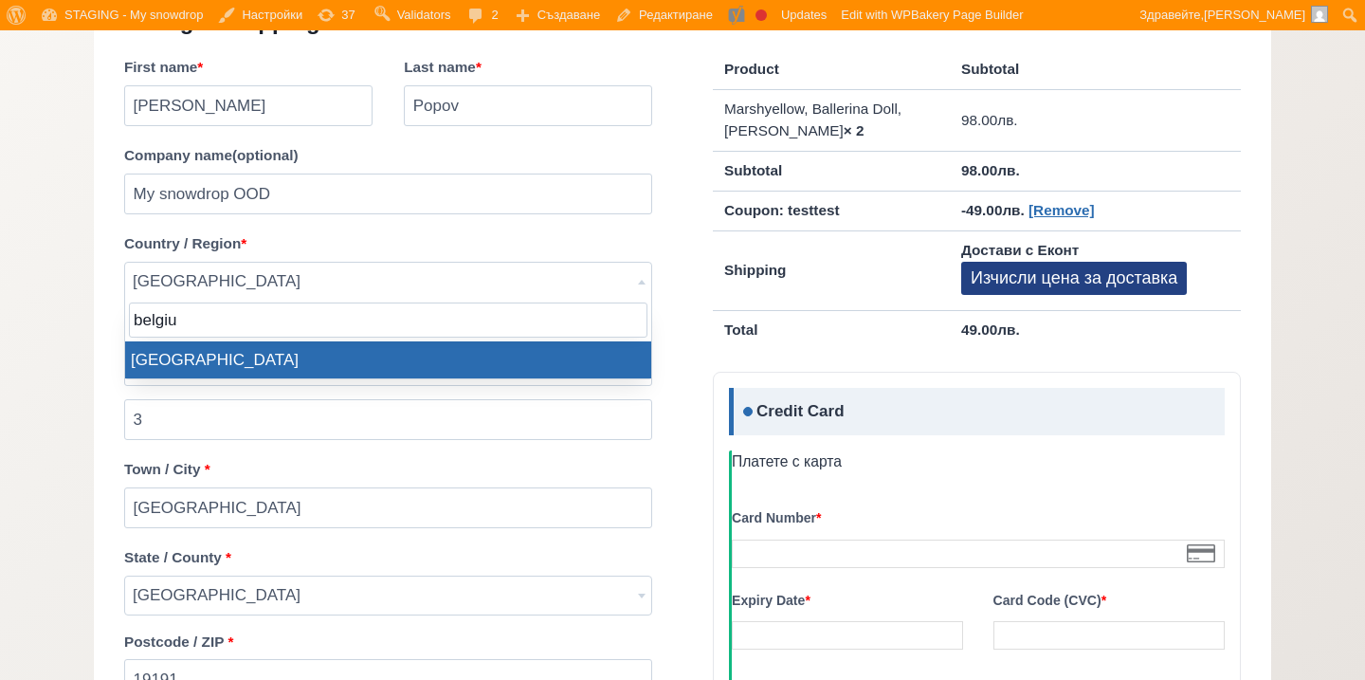
type input "belgiu"
select select "BE"
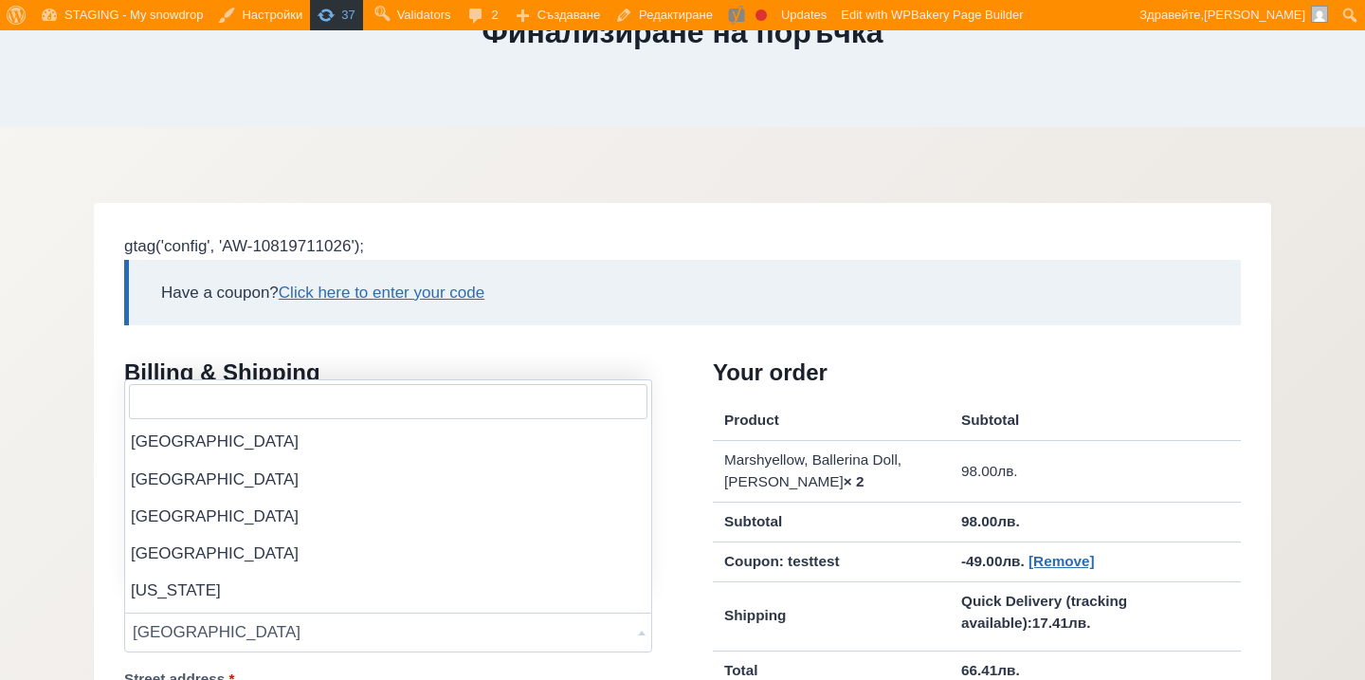
scroll to position [743, 0]
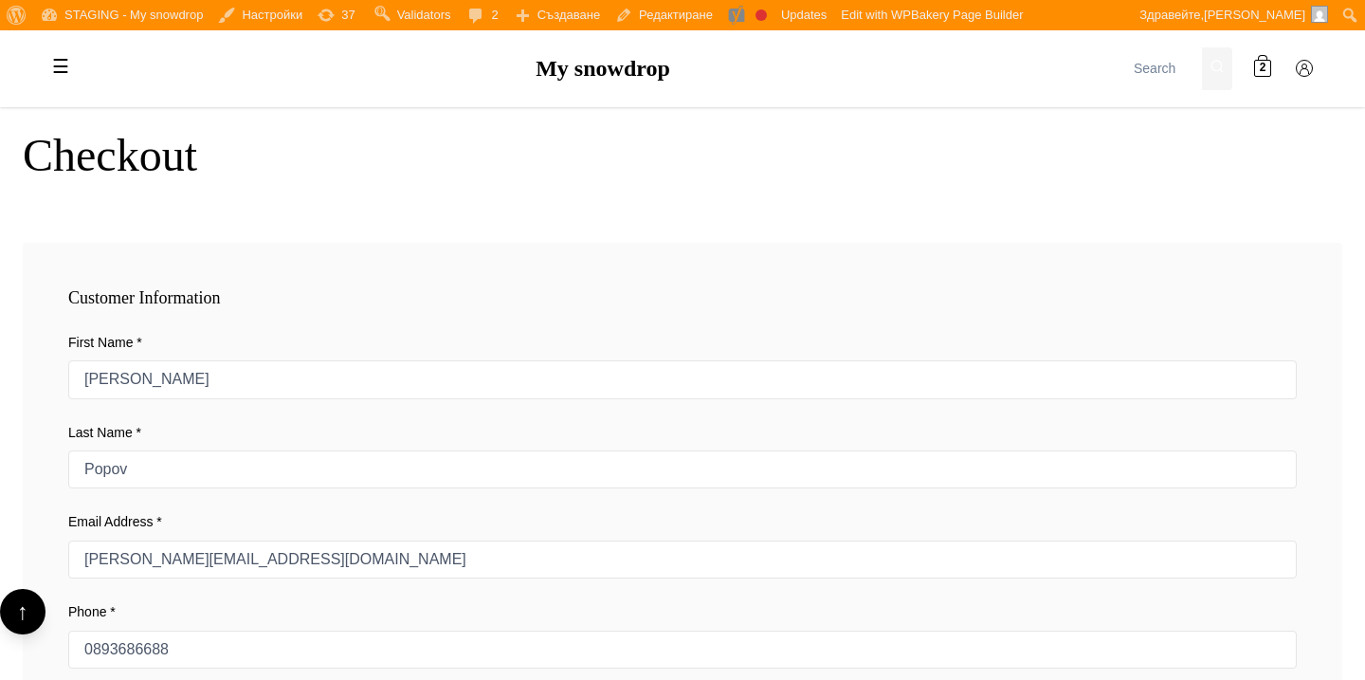
scroll to position [1034, 0]
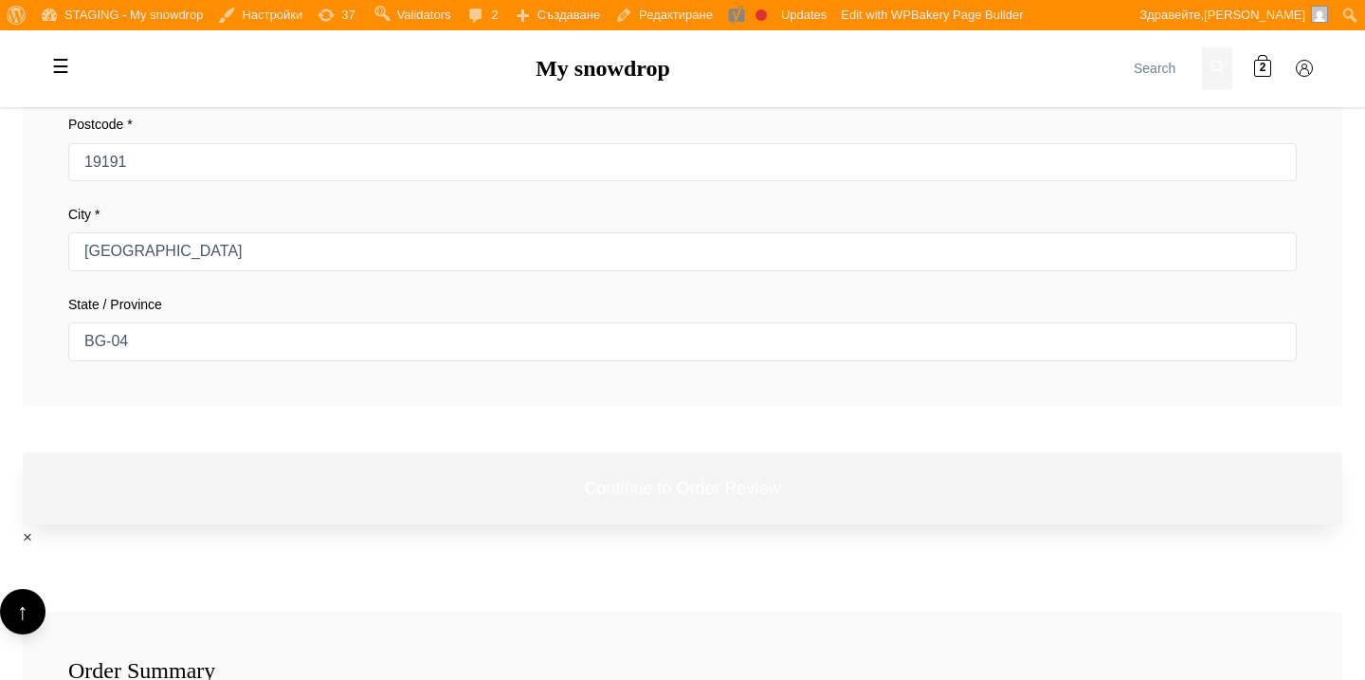
click at [703, 489] on button "Continue to Order Review" at bounding box center [683, 488] width 1320 height 73
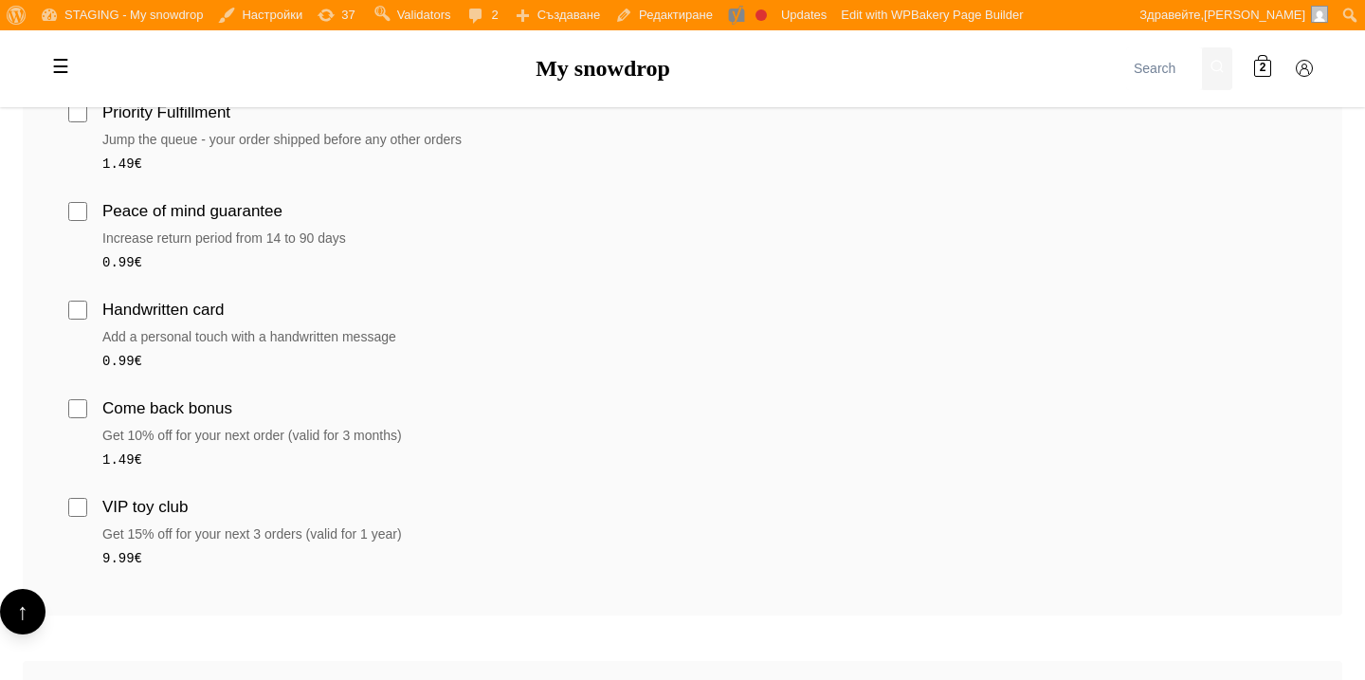
scroll to position [706, 0]
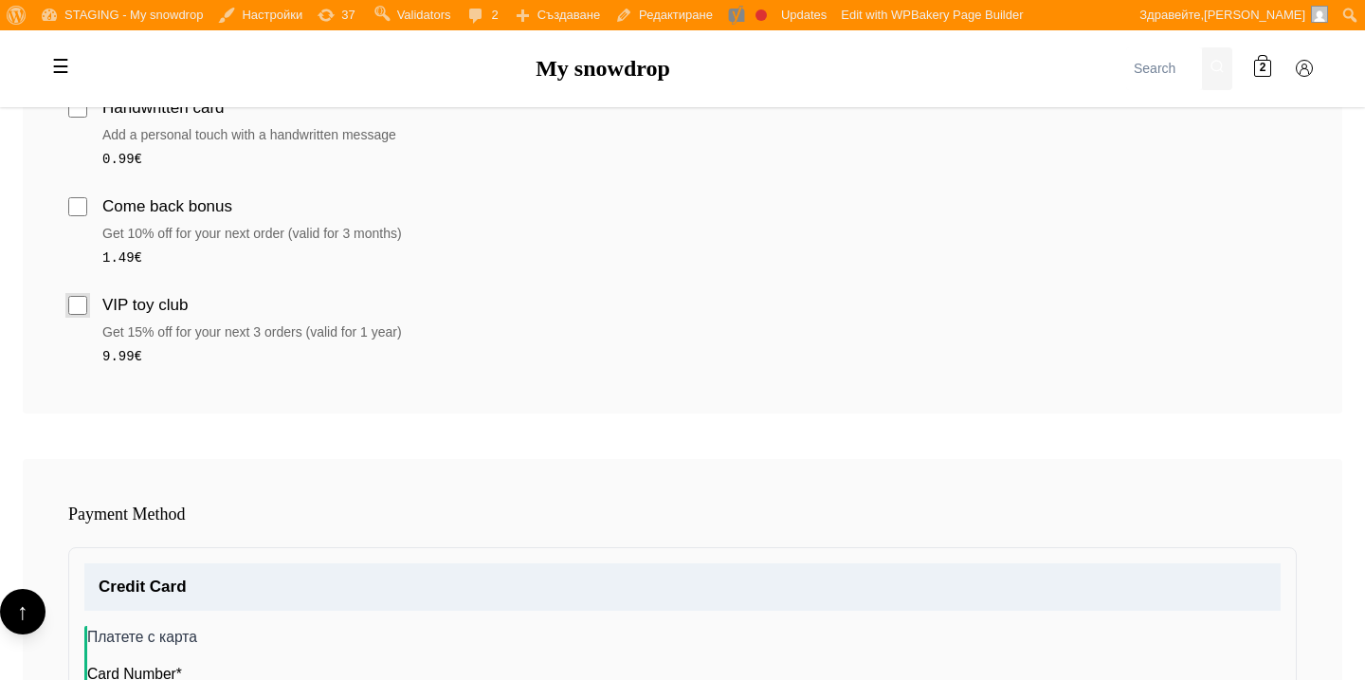
click at [83, 308] on input "VIP toy club" at bounding box center [77, 305] width 19 height 19
checkbox input "true"
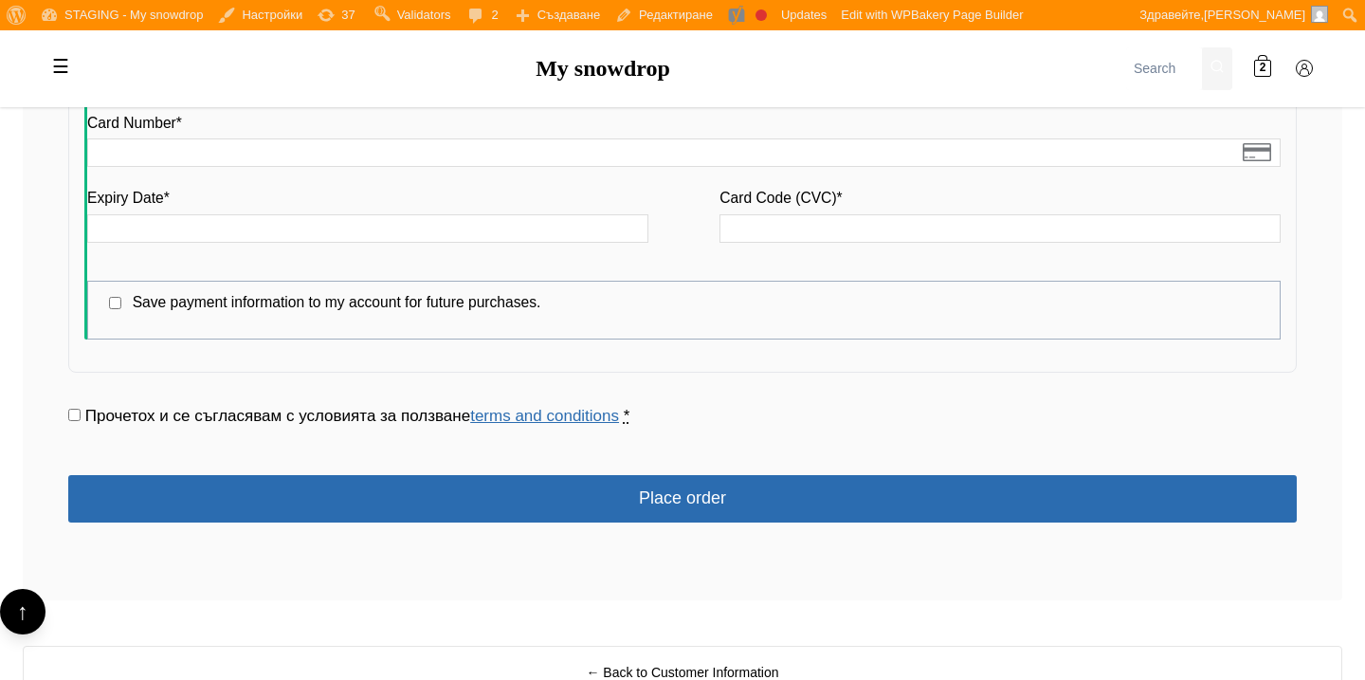
scroll to position [1421, 0]
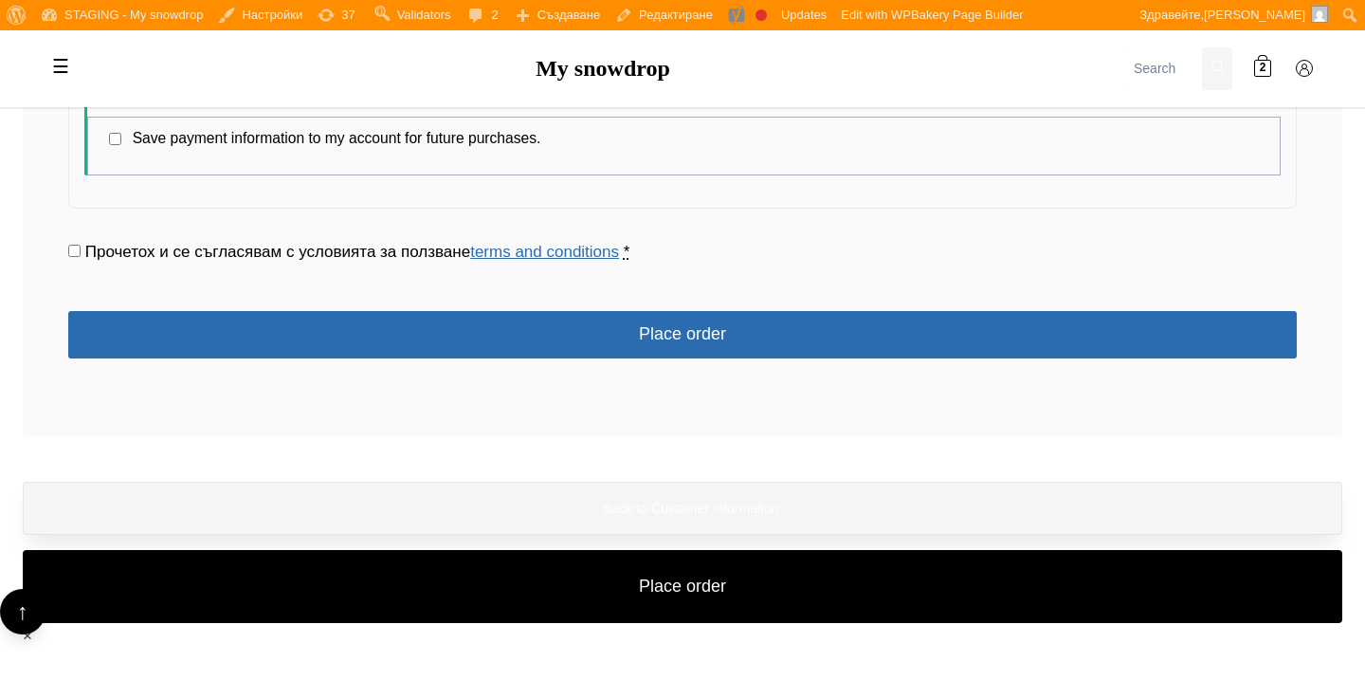
click at [514, 515] on button "← Back to Customer Information" at bounding box center [683, 508] width 1320 height 53
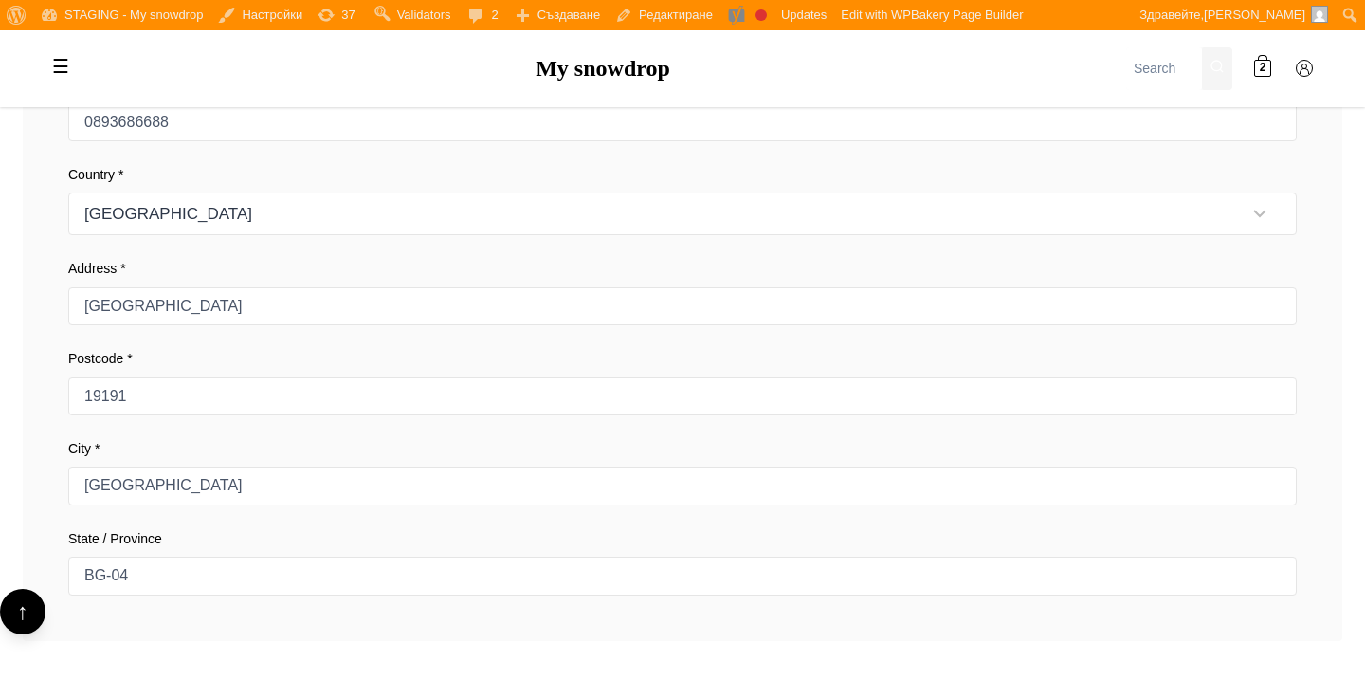
scroll to position [797, 0]
click at [566, 221] on select "Austria Belgium Bulgaria Croatia Cyprus" at bounding box center [682, 215] width 1229 height 43
select select "BG"
click at [68, 194] on select "Austria Belgium Bulgaria Croatia Cyprus" at bounding box center [682, 215] width 1229 height 43
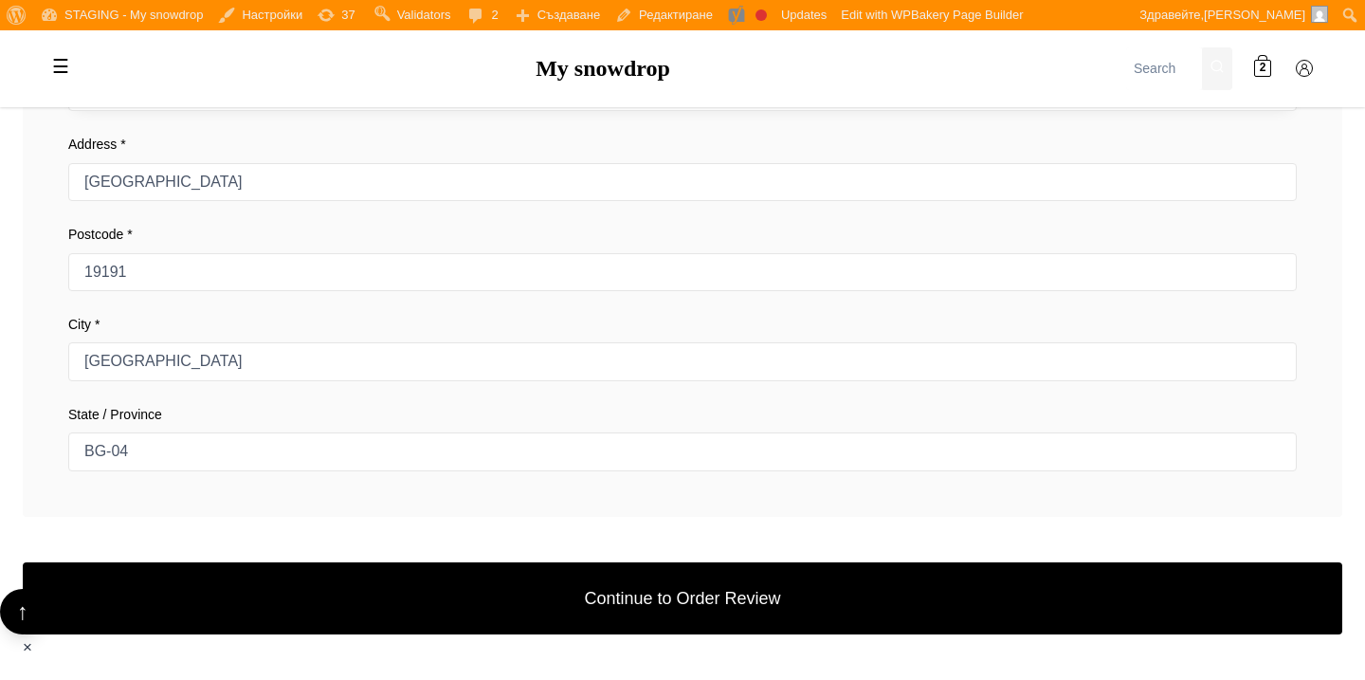
scroll to position [1035, 0]
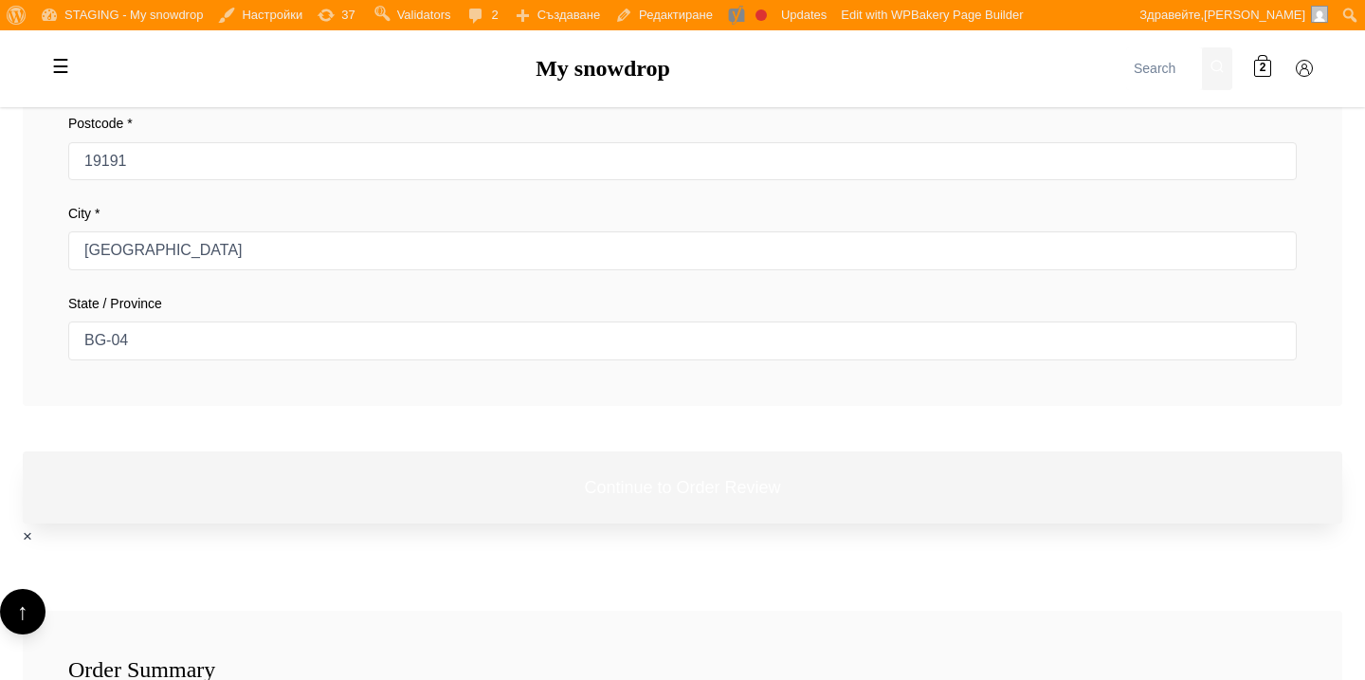
click at [684, 474] on button "Continue to Order Review" at bounding box center [683, 487] width 1320 height 73
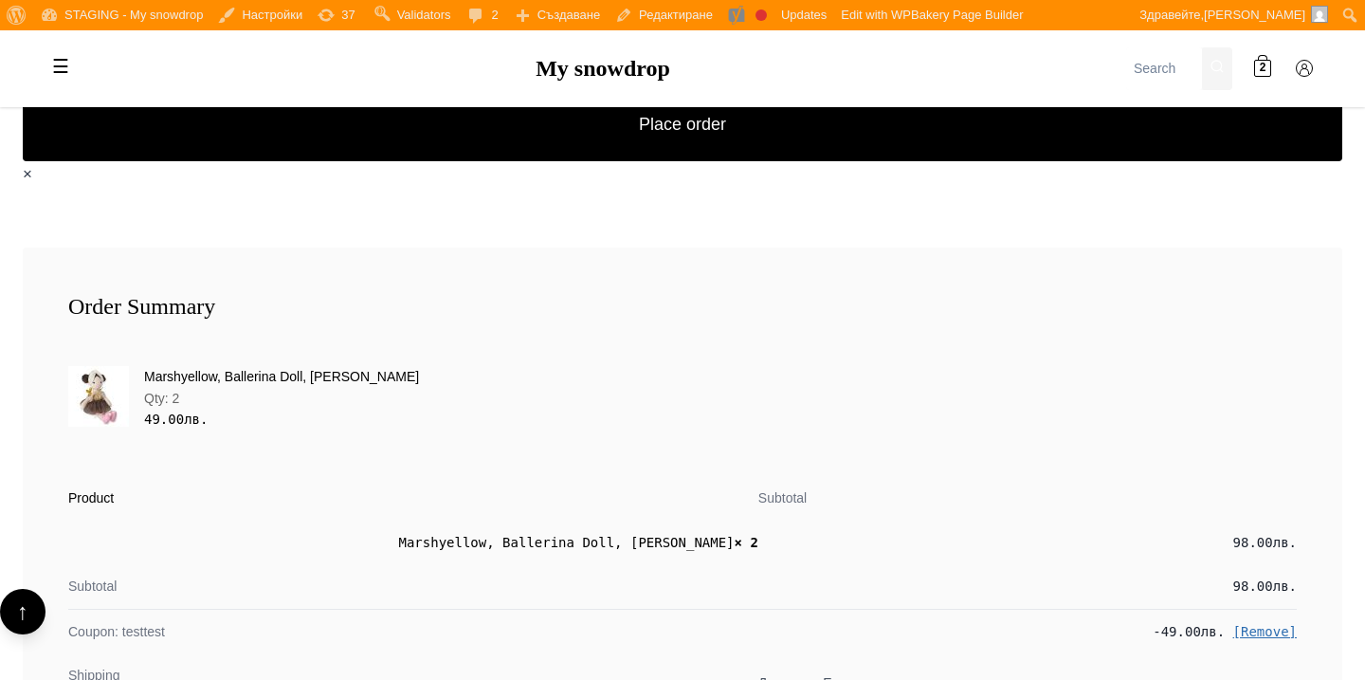
scroll to position [2186, 0]
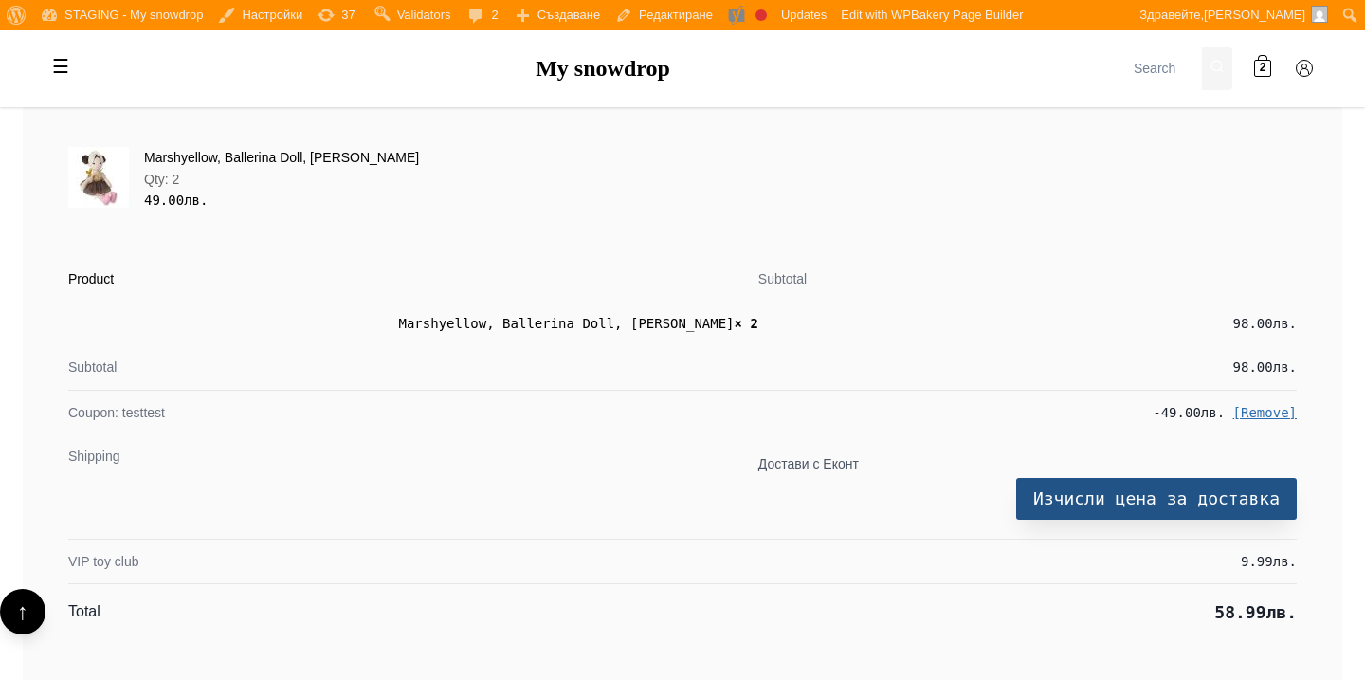
click at [1068, 488] on button "Изчисли цена за доставка" at bounding box center [1157, 498] width 281 height 41
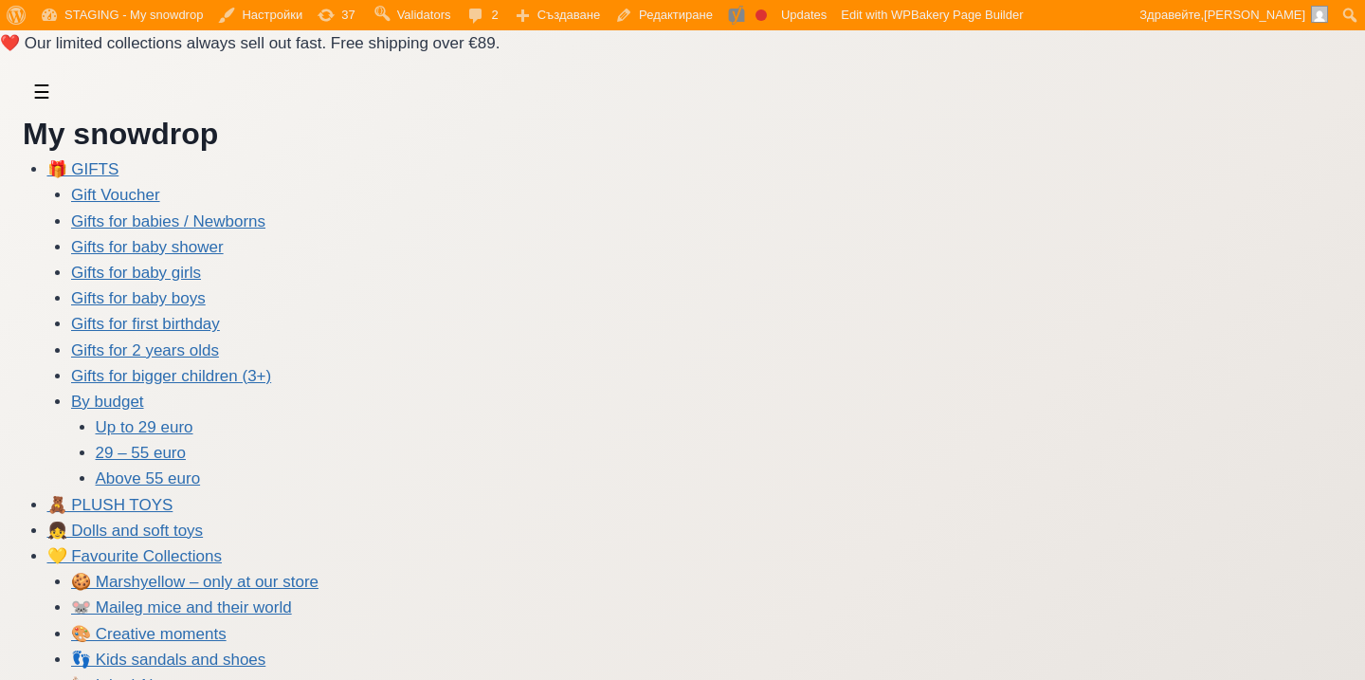
select select "BG-04"
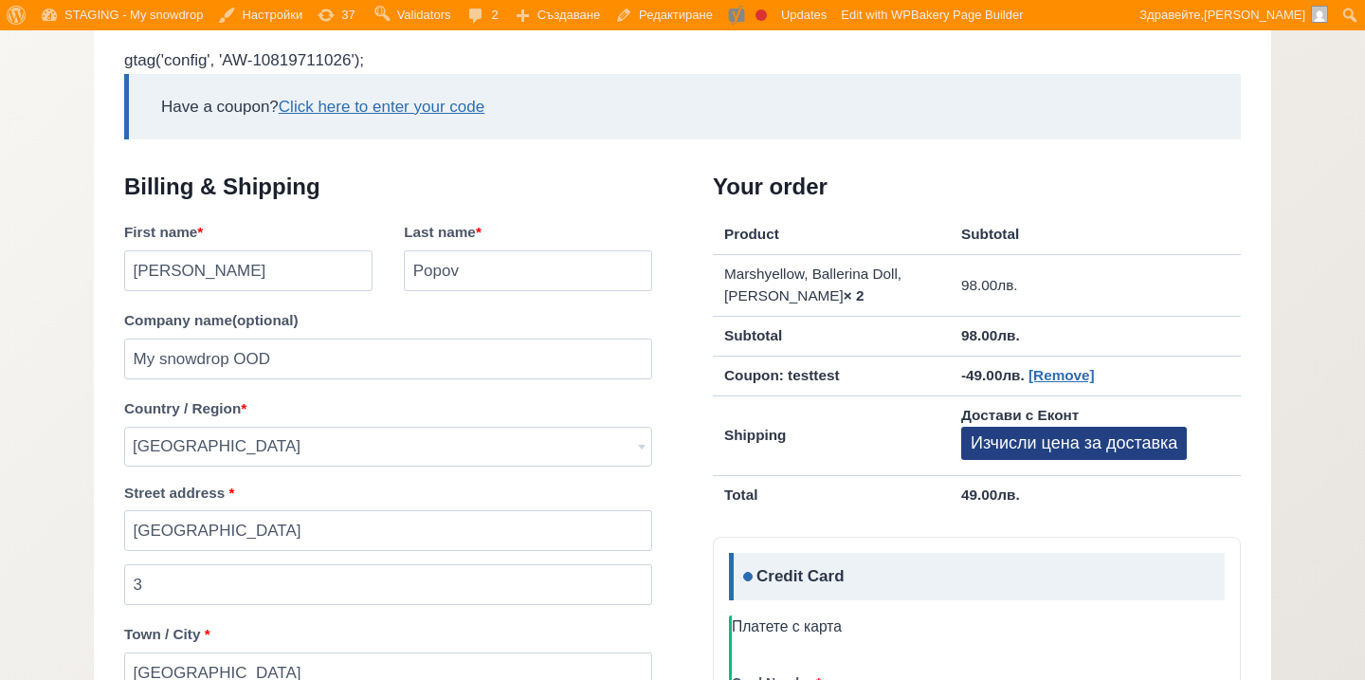
scroll to position [1452, 0]
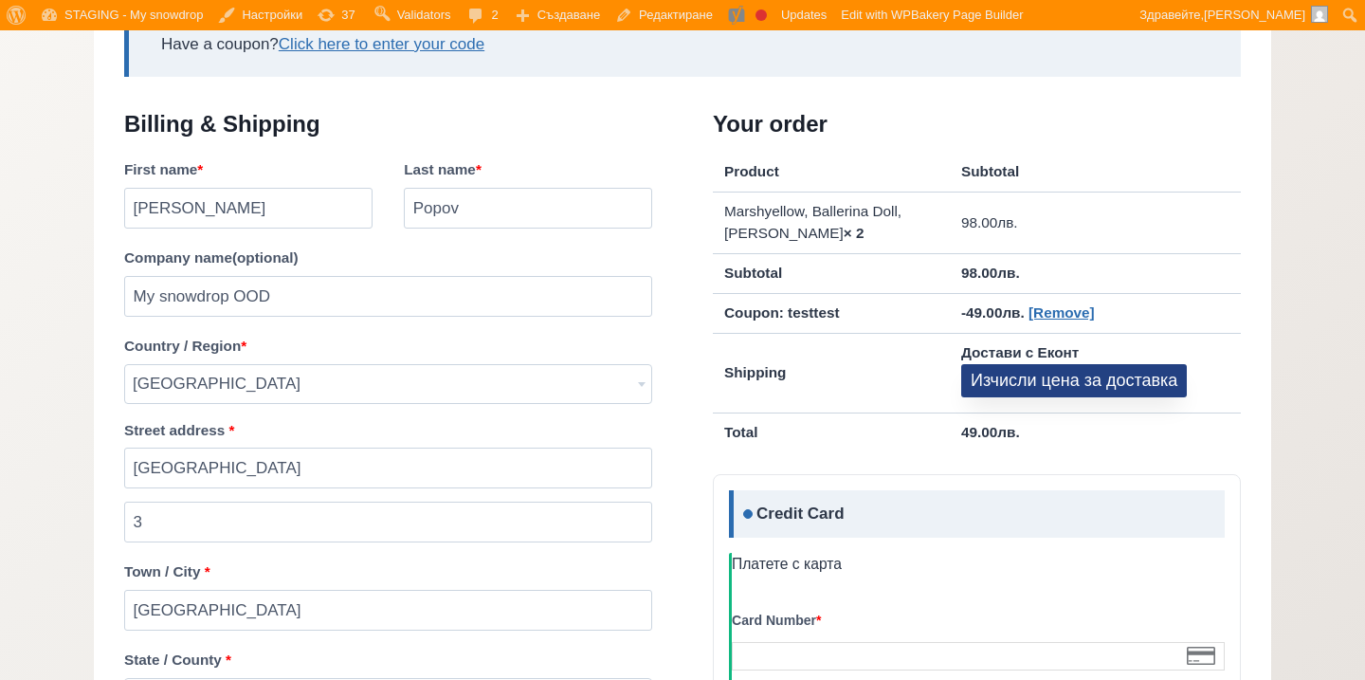
click at [1010, 378] on button "Изчисли цена за доставка" at bounding box center [1075, 380] width 226 height 33
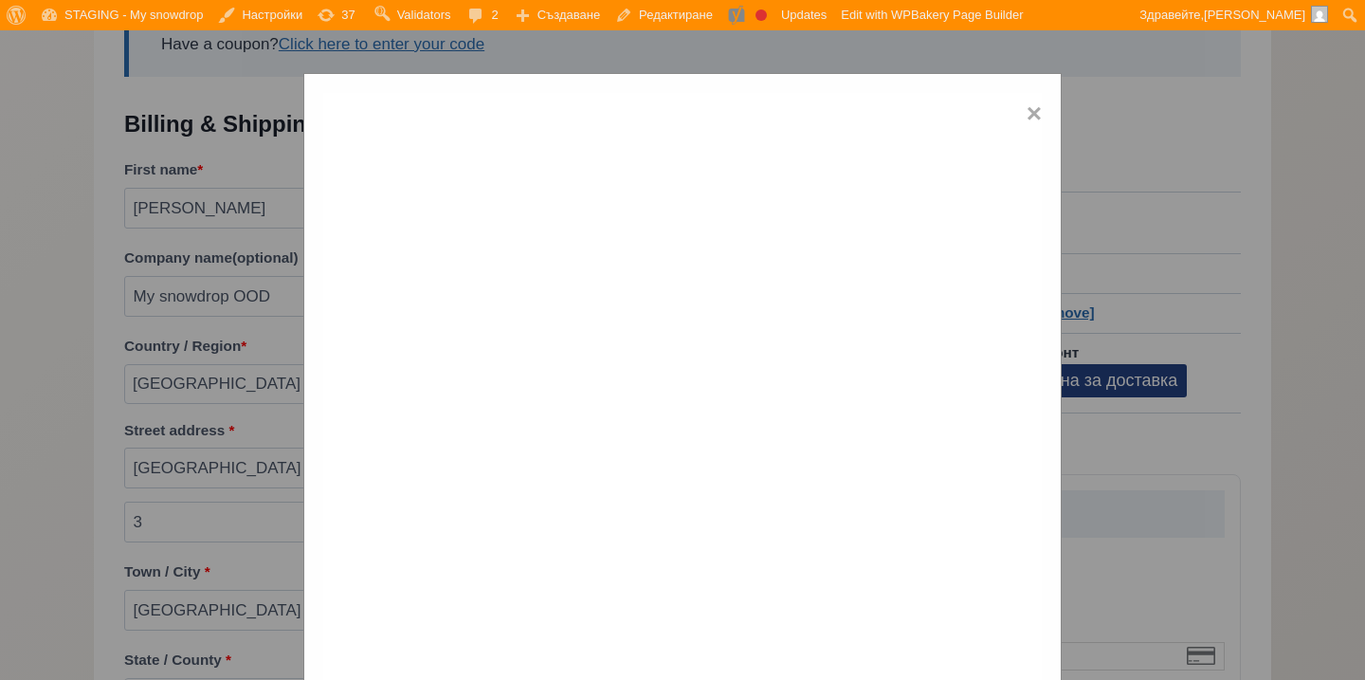
click at [1032, 90] on div "×" at bounding box center [682, 431] width 759 height 716
click at [1032, 107] on span "×" at bounding box center [1034, 114] width 15 height 43
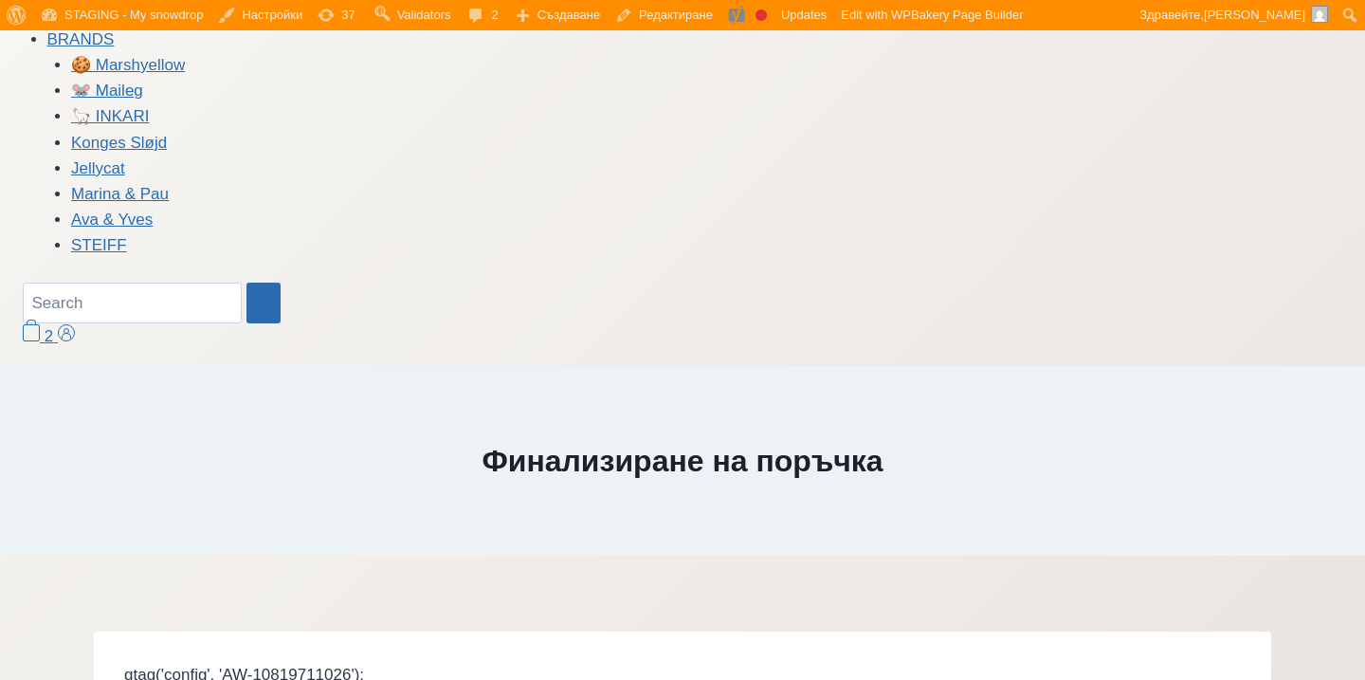
scroll to position [547, 0]
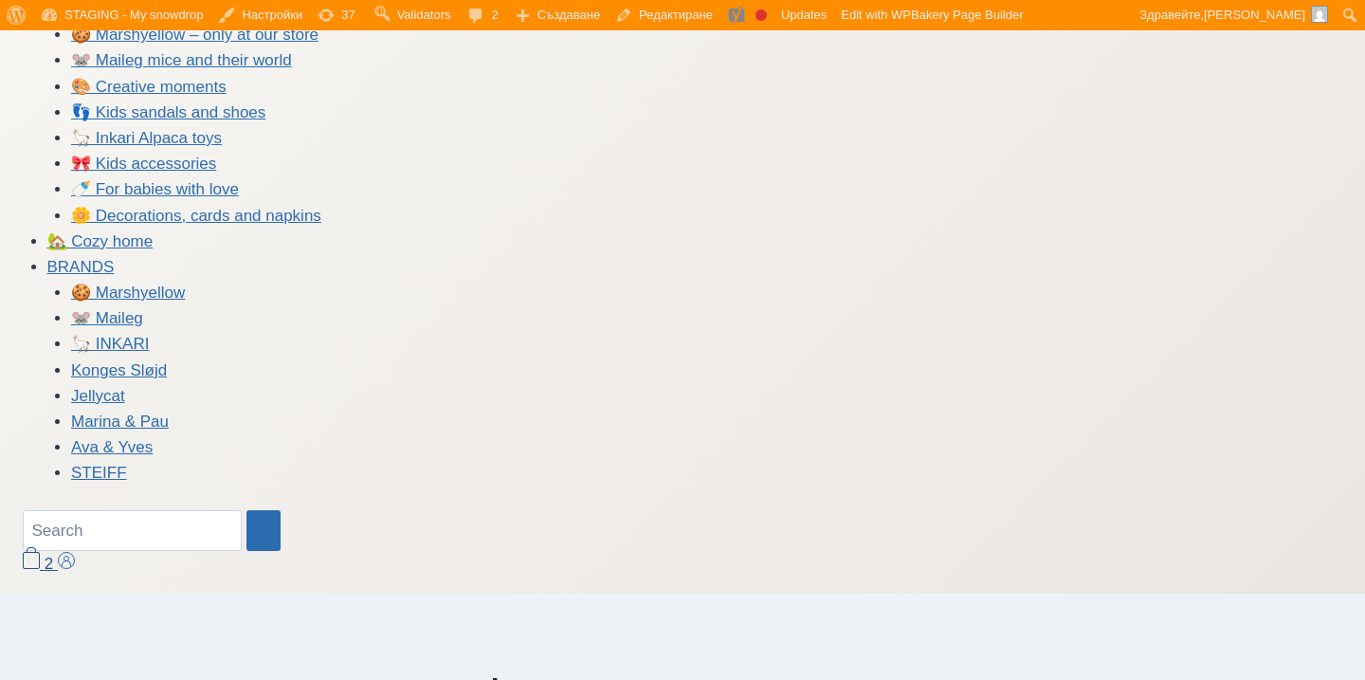
click at [49, 572] on span "2" at bounding box center [49, 564] width 9 height 18
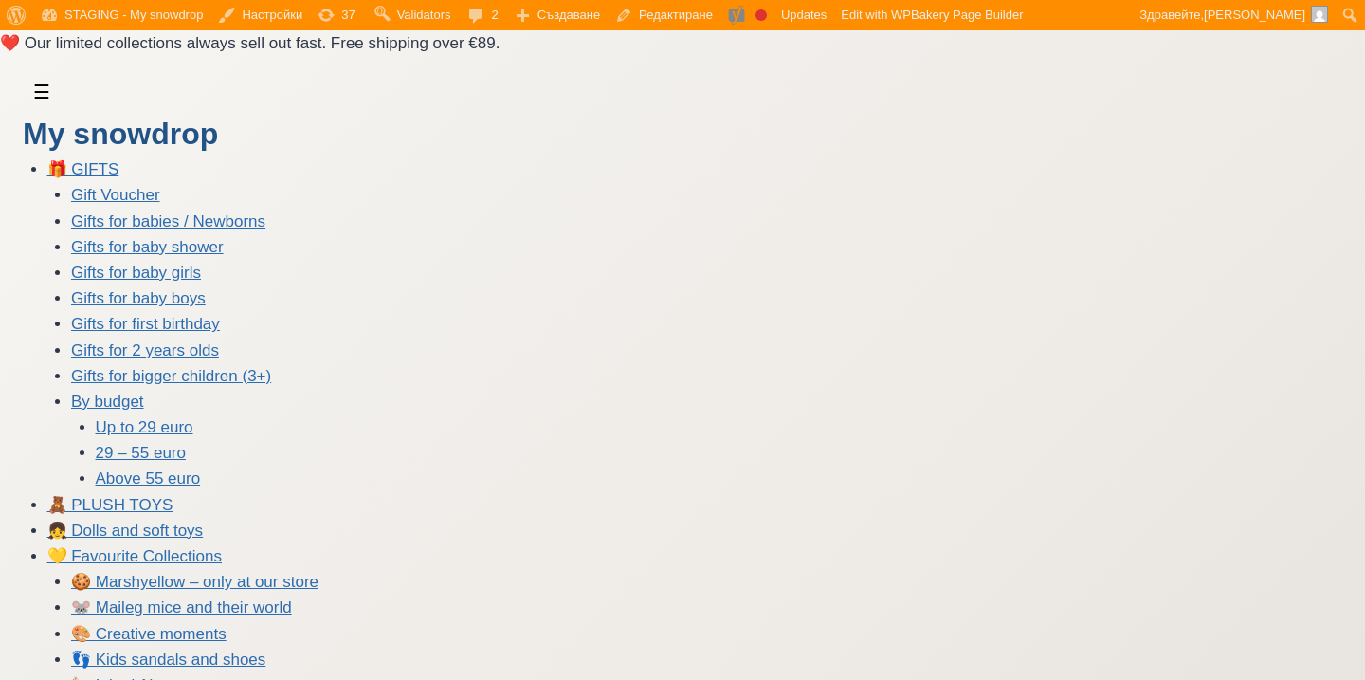
click at [194, 142] on link "My snowdrop" at bounding box center [120, 134] width 195 height 34
click at [47, 100] on label "☰" at bounding box center [42, 92] width 38 height 38
click at [0, 0] on input "☰" at bounding box center [0, 0] width 0 height 0
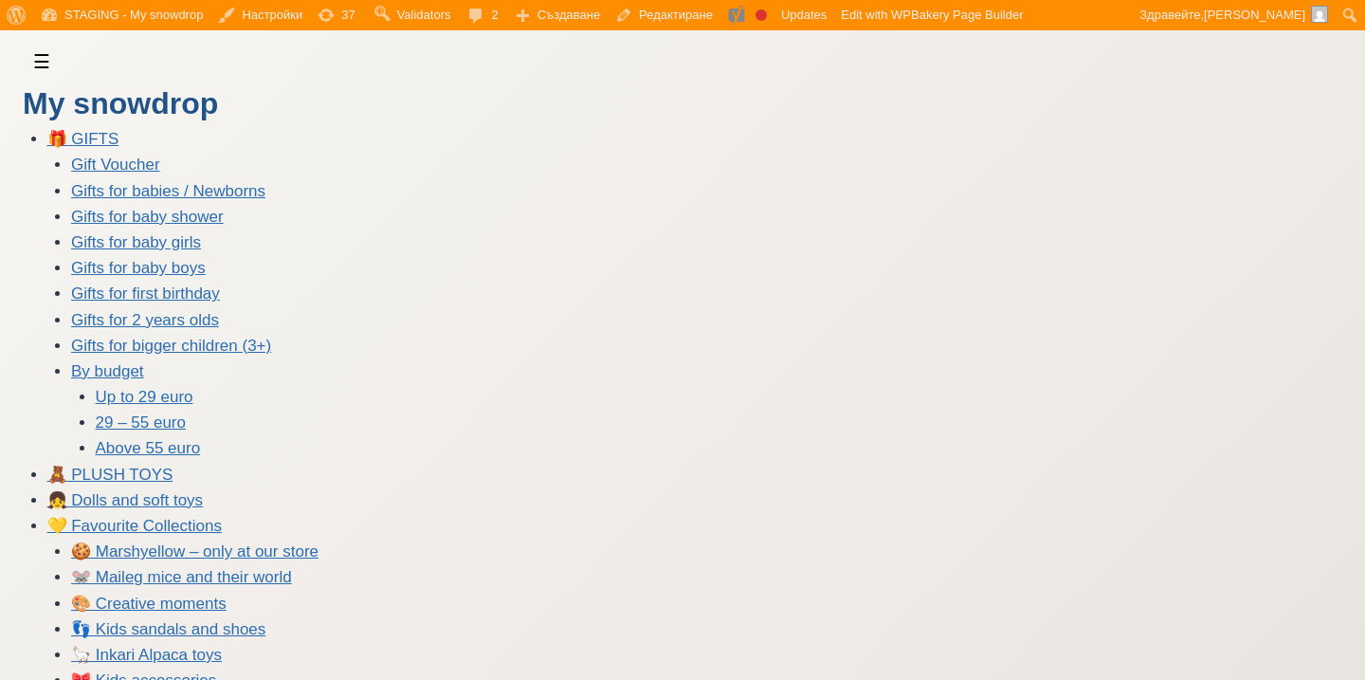
click at [58, 111] on link "My snowdrop" at bounding box center [120, 103] width 195 height 34
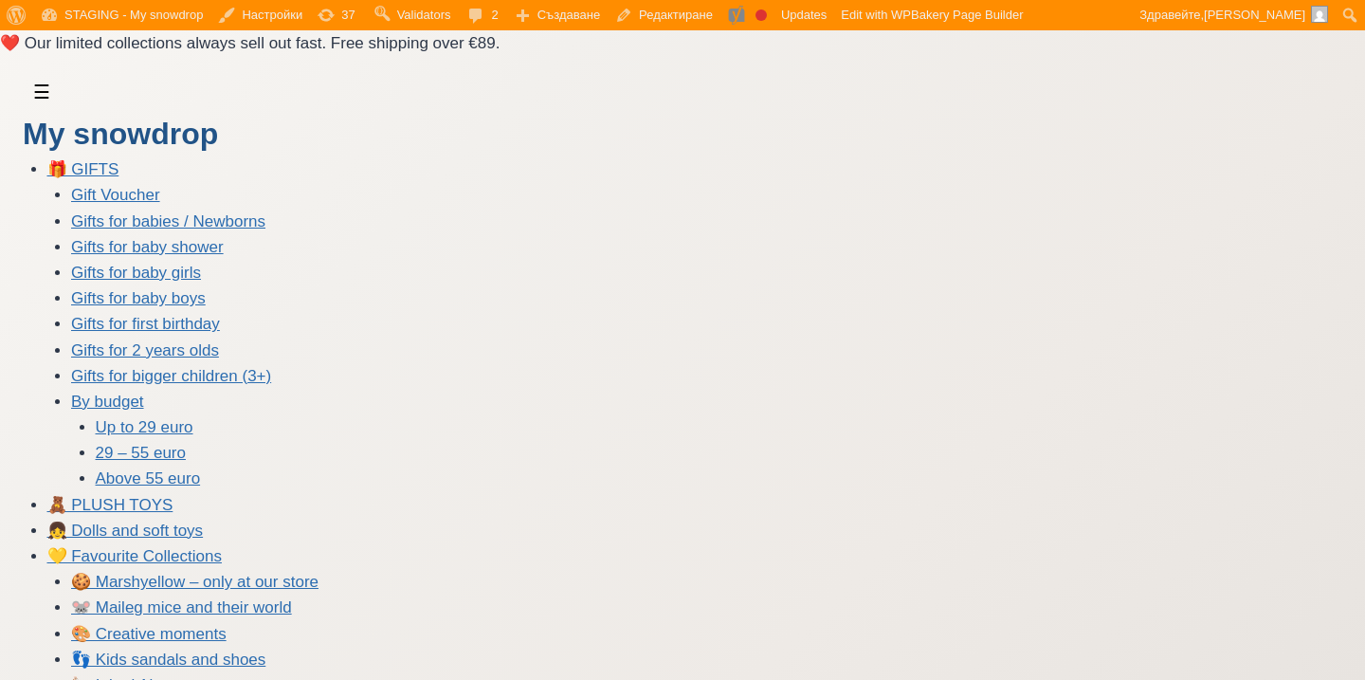
click at [68, 122] on link "My snowdrop" at bounding box center [120, 134] width 195 height 34
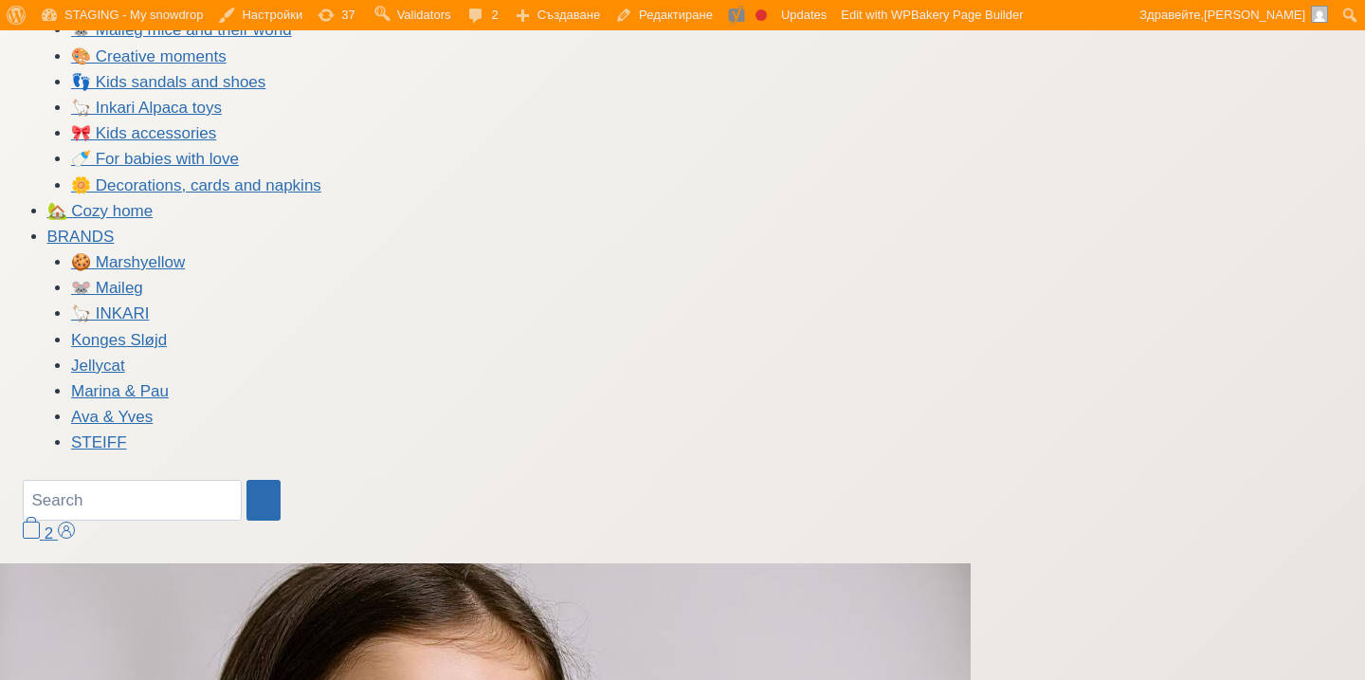
scroll to position [584, 0]
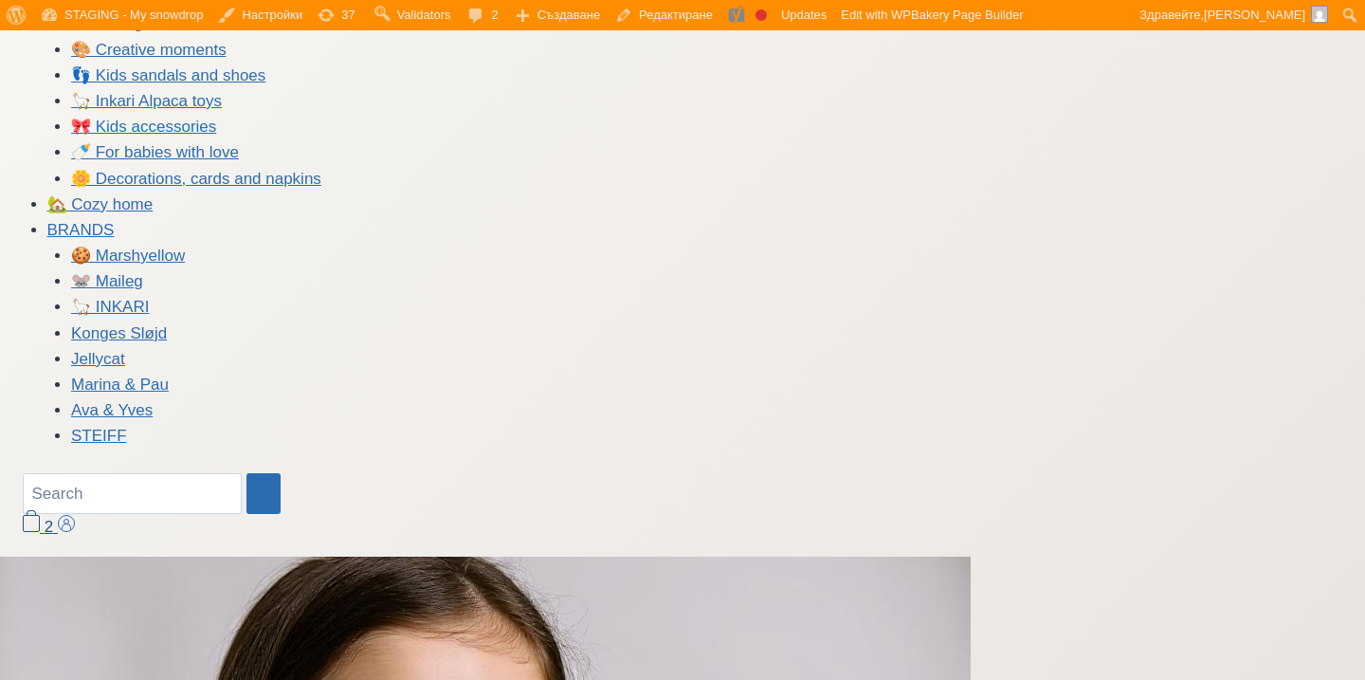
click at [39, 523] on span at bounding box center [31, 523] width 17 height 17
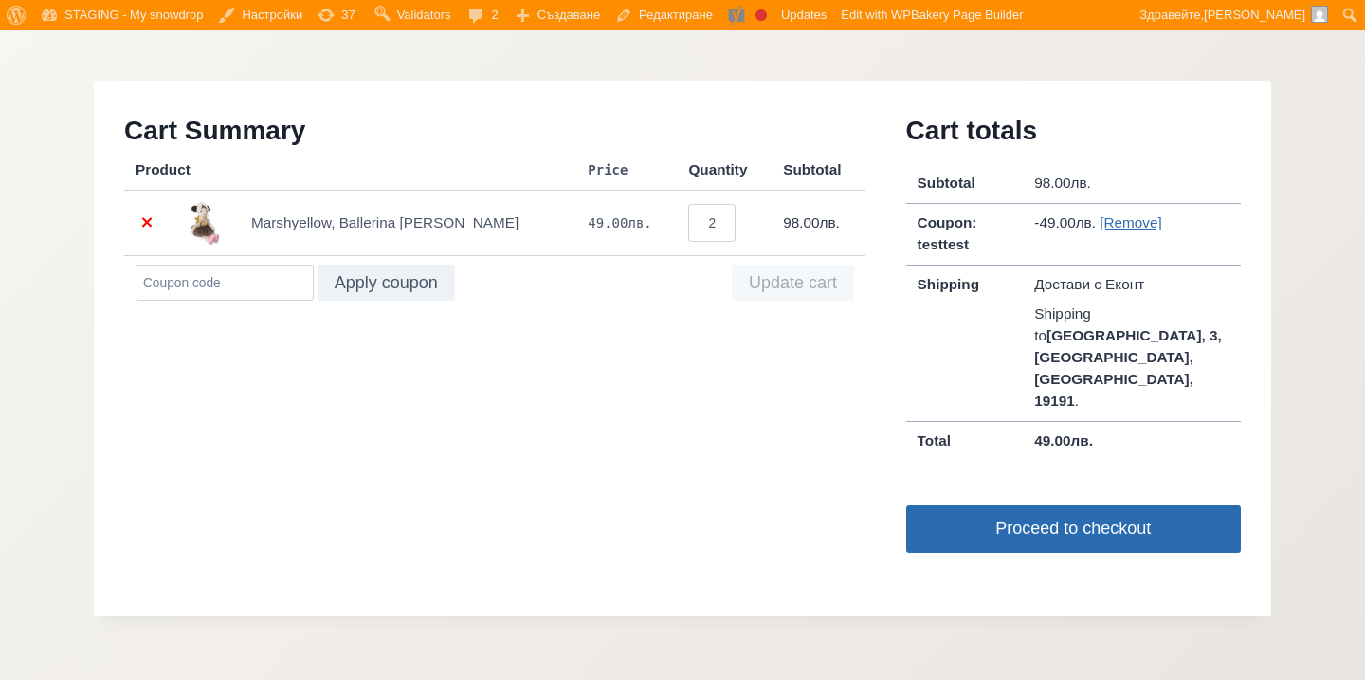
scroll to position [1519, 0]
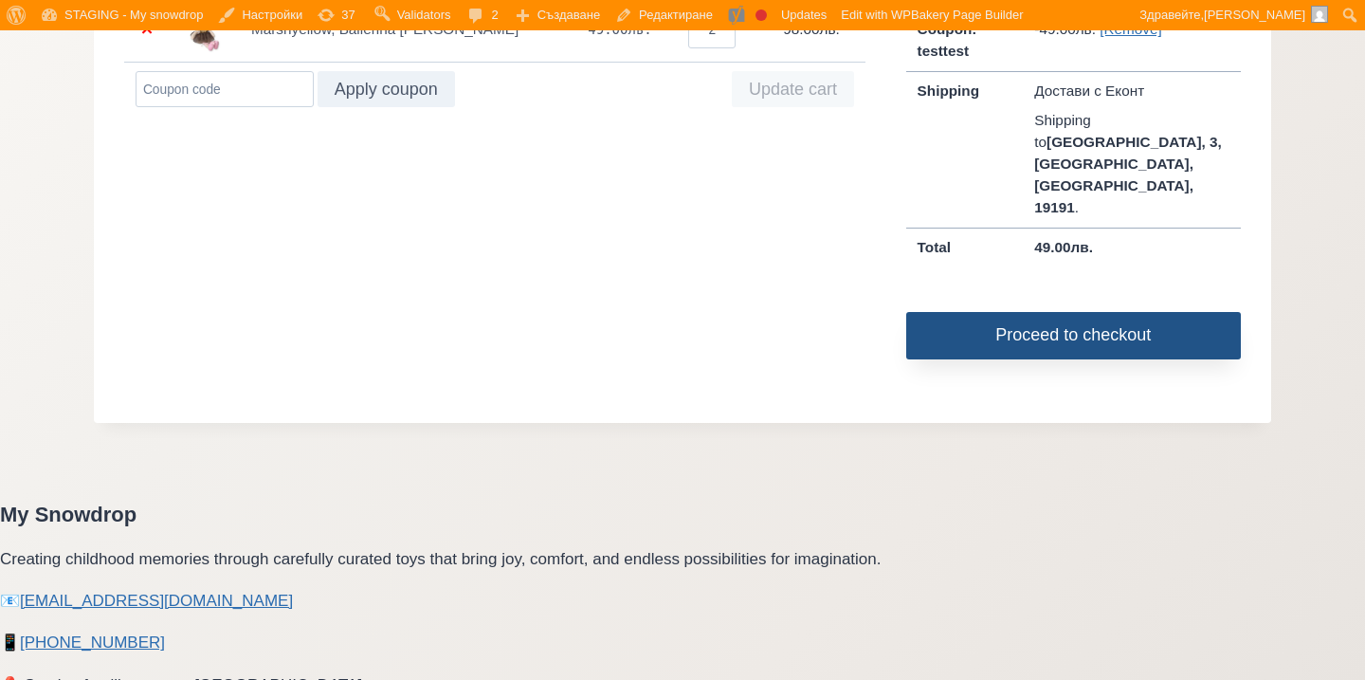
click at [980, 312] on link "Proceed to checkout" at bounding box center [1074, 335] width 335 height 47
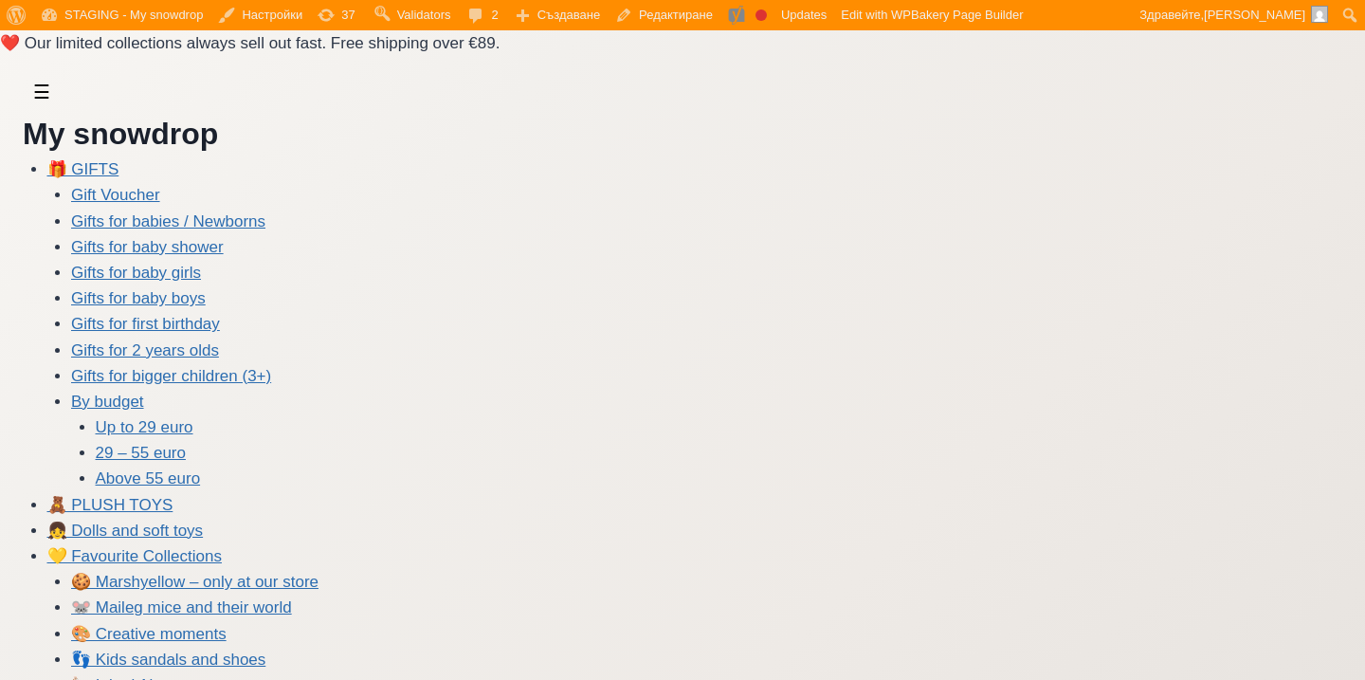
select select "BG-04"
click at [118, 138] on link "My snowdrop" at bounding box center [120, 134] width 195 height 34
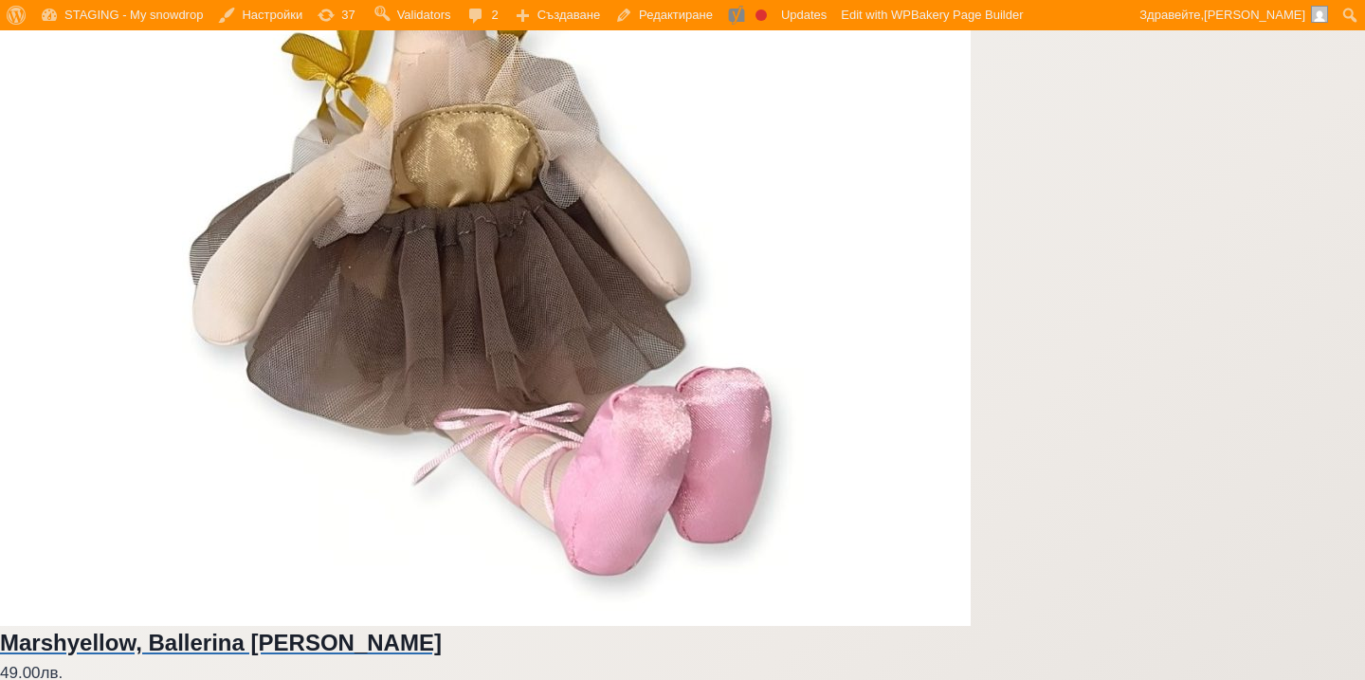
scroll to position [3077, 0]
